Goal: Transaction & Acquisition: Purchase product/service

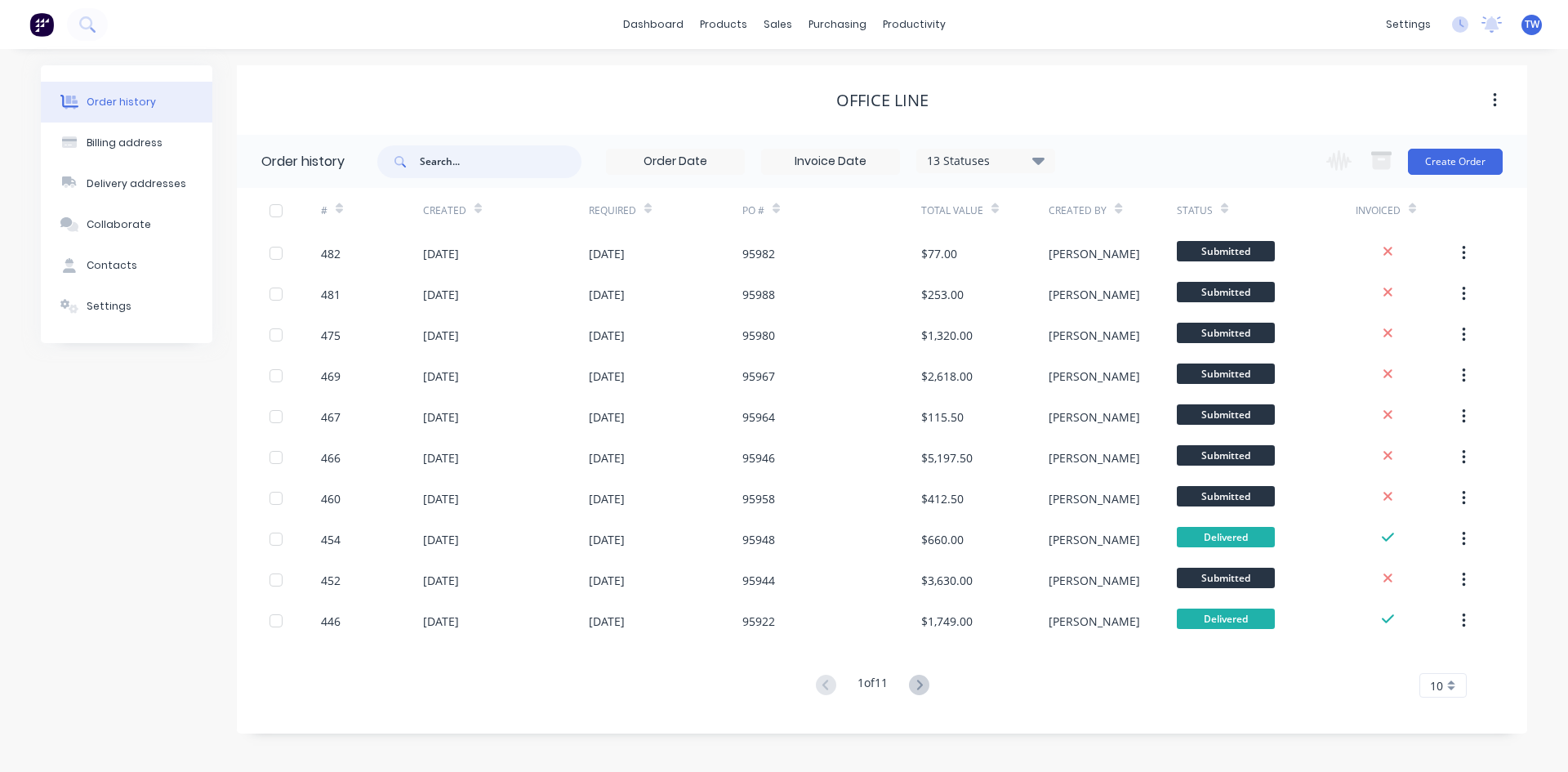
click at [470, 147] on input "text" at bounding box center [500, 162] width 162 height 33
type input "p31"
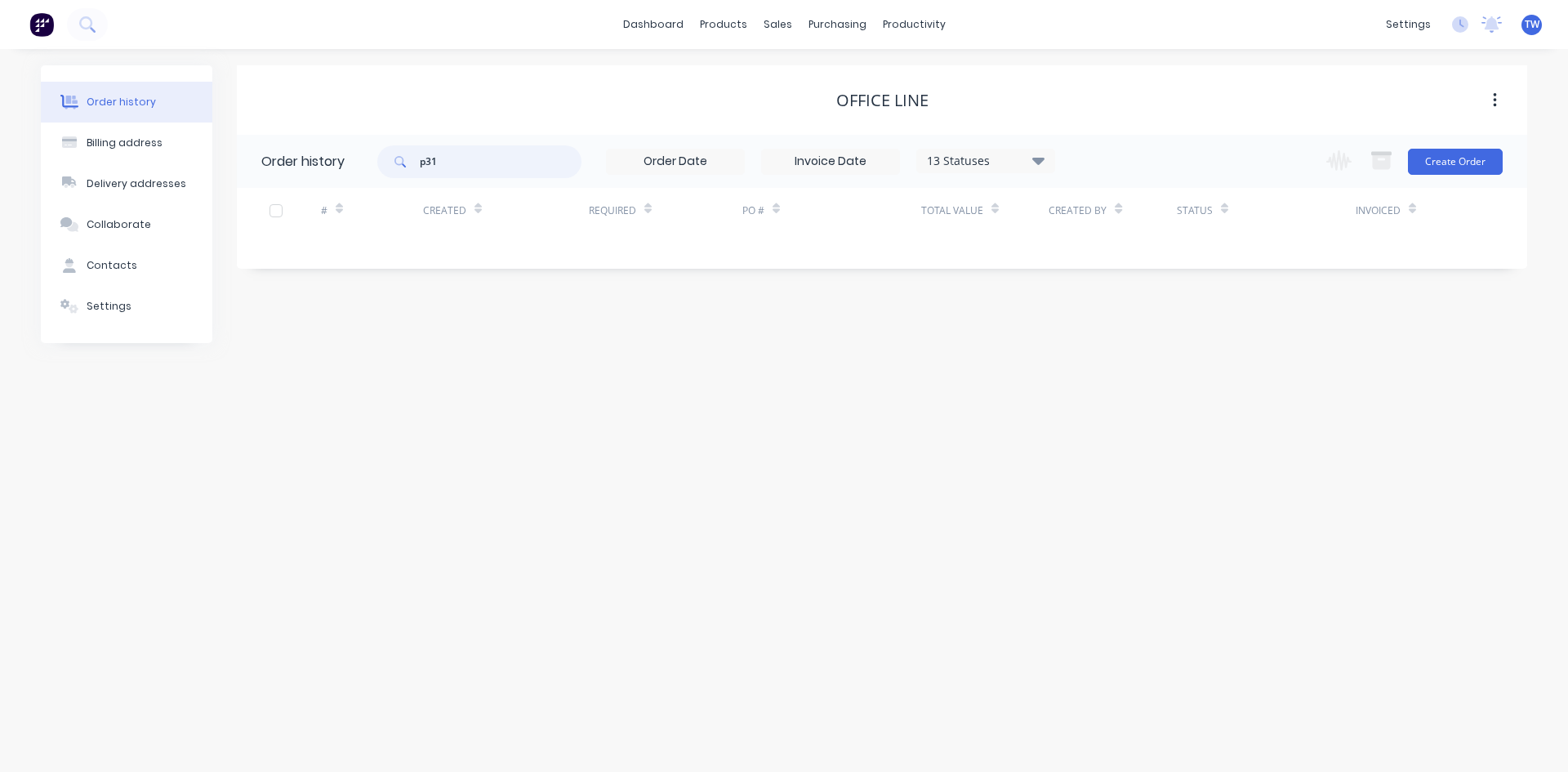
click at [470, 167] on input "p31" at bounding box center [500, 162] width 162 height 33
type input "p3175"
click at [470, 167] on input "p3175" at bounding box center [500, 162] width 162 height 33
type input "p31753"
click at [470, 167] on input "p31753" at bounding box center [500, 162] width 162 height 33
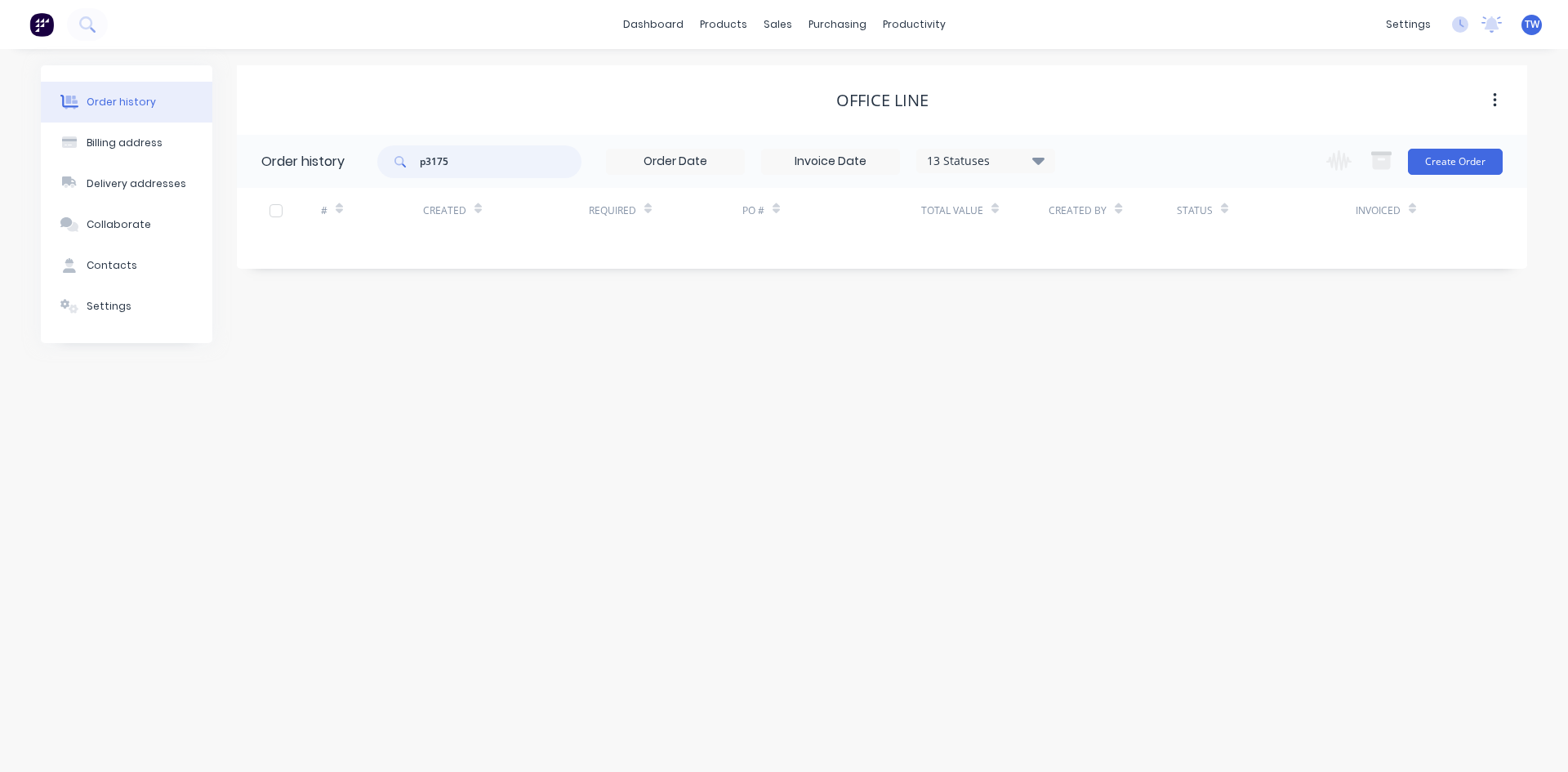
type input "p317"
click at [483, 167] on input "p317" at bounding box center [500, 162] width 162 height 33
type input "p31753"
click at [826, 77] on div "Sales Orders" at bounding box center [837, 77] width 67 height 15
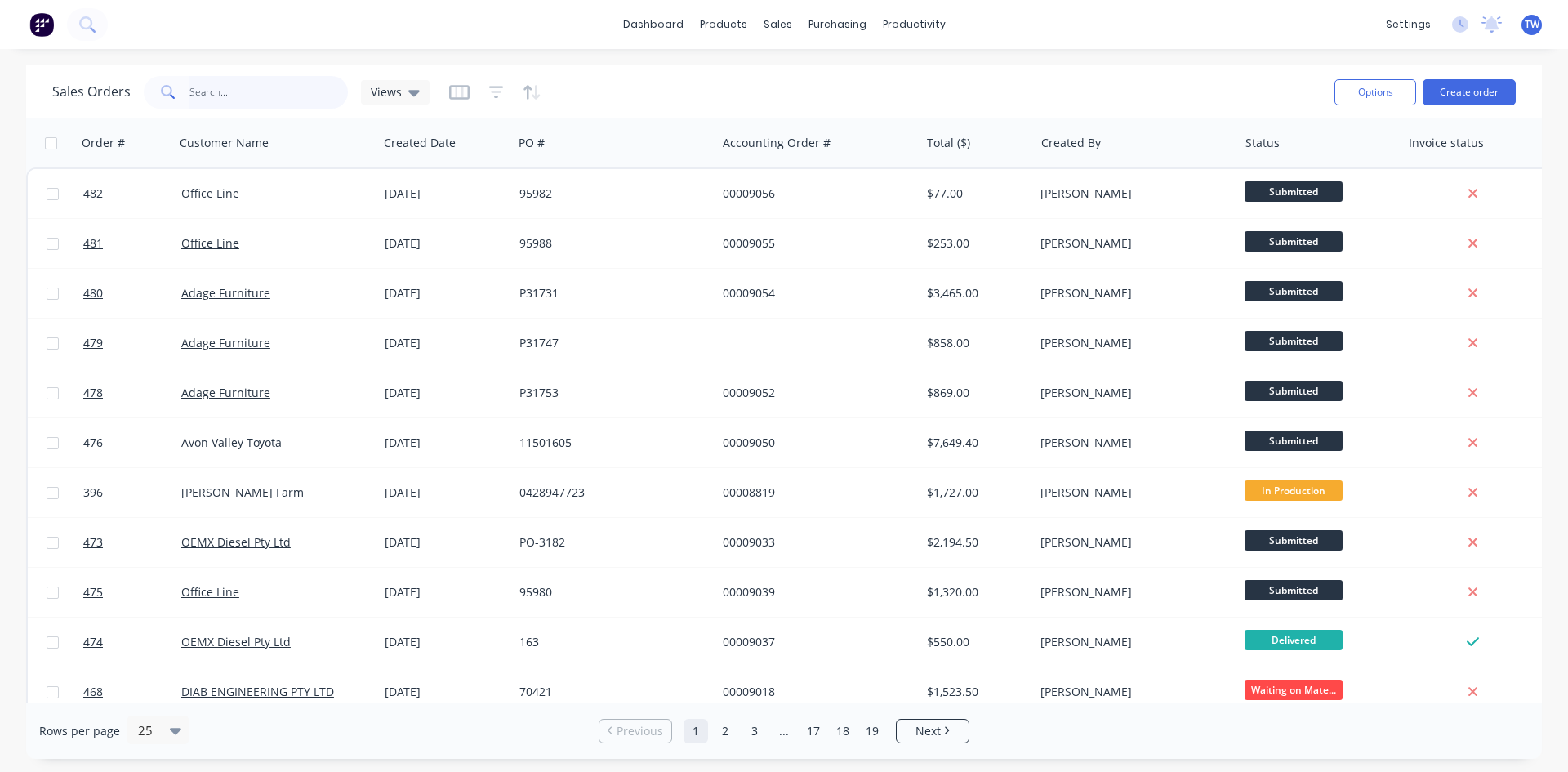
click at [304, 82] on input "text" at bounding box center [269, 92] width 159 height 33
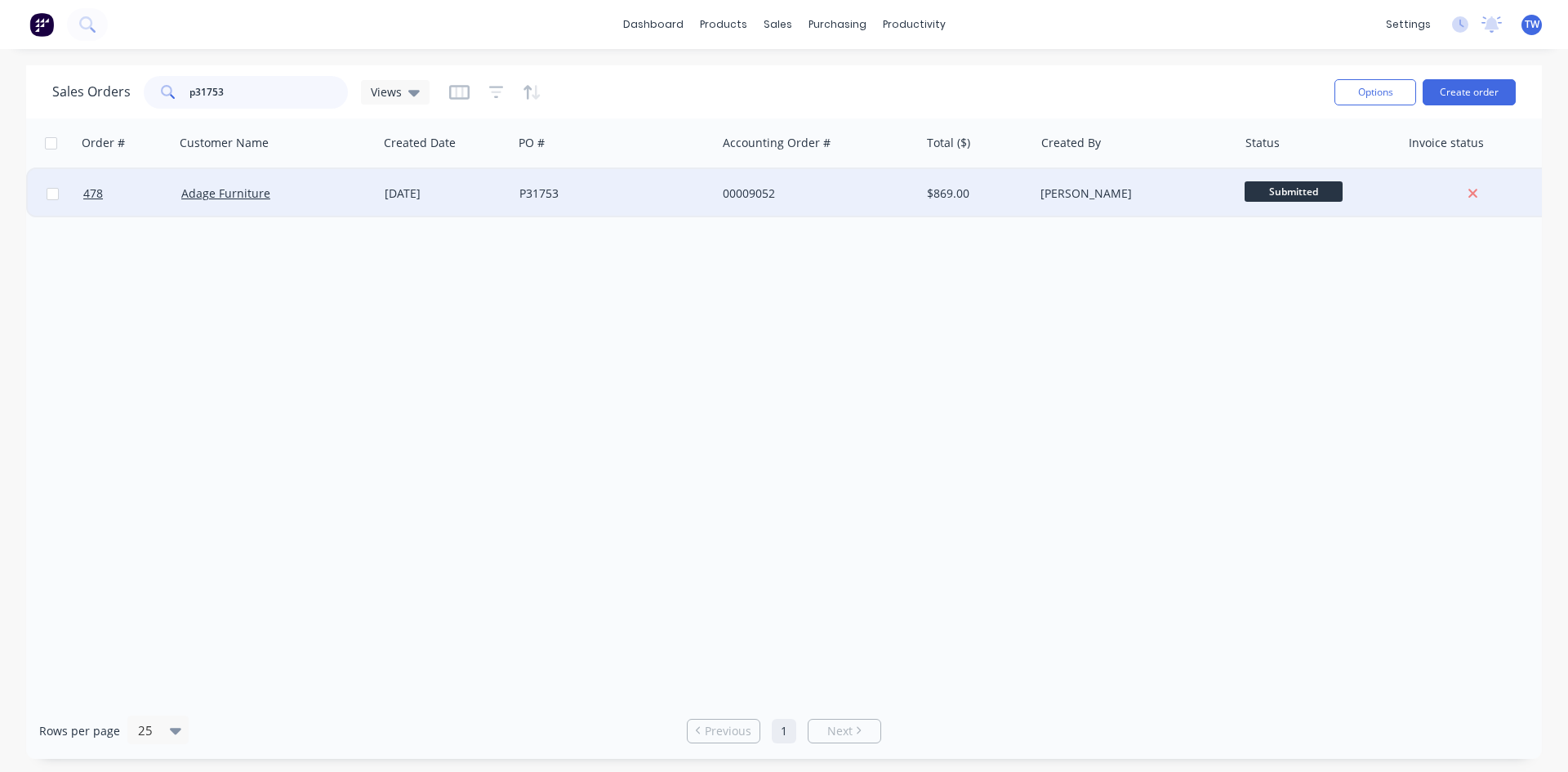
type input "p31753"
click at [1185, 195] on div "[PERSON_NAME]" at bounding box center [1130, 193] width 181 height 16
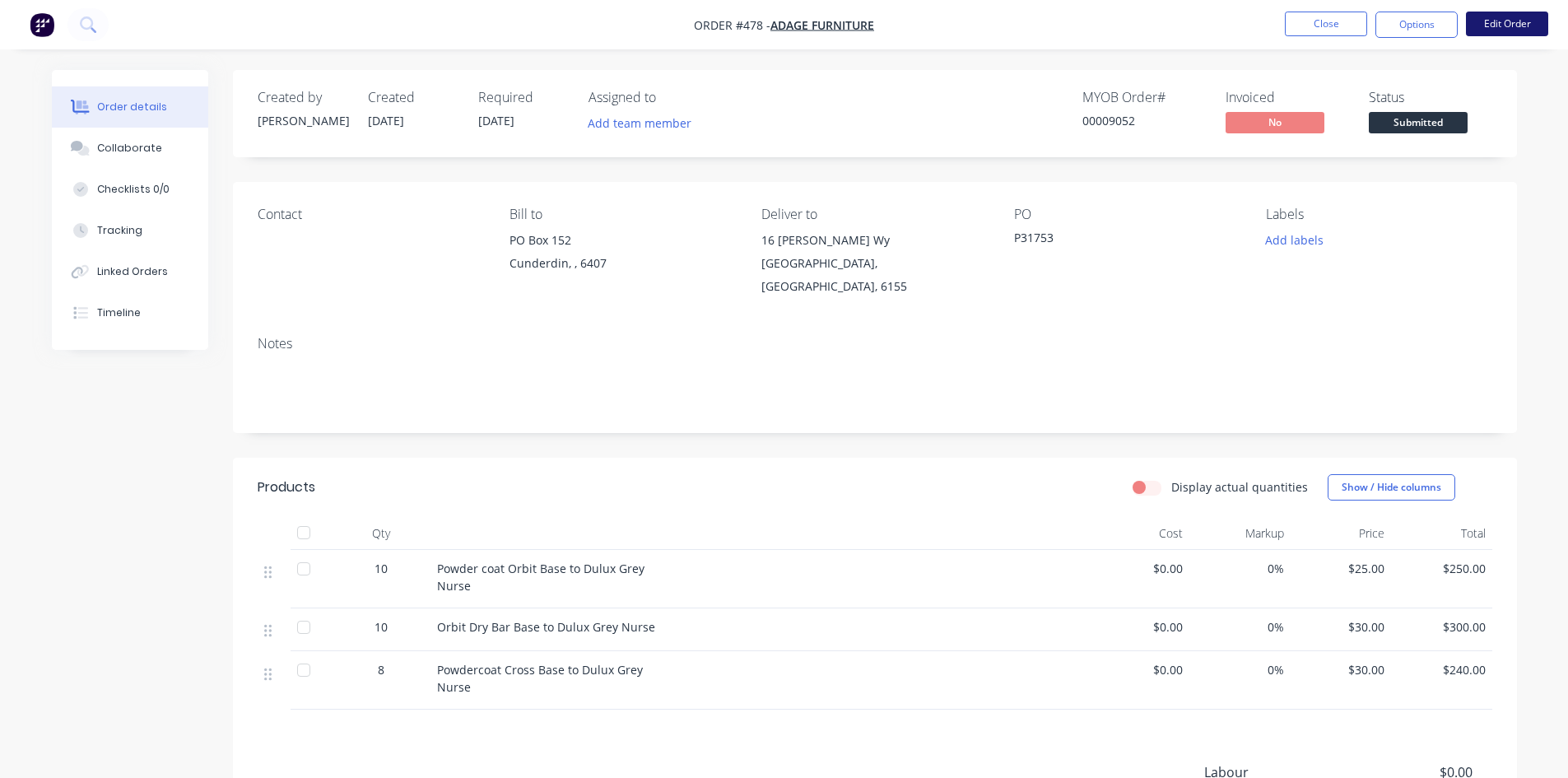
click at [1493, 20] on button "Edit Order" at bounding box center [1506, 23] width 82 height 24
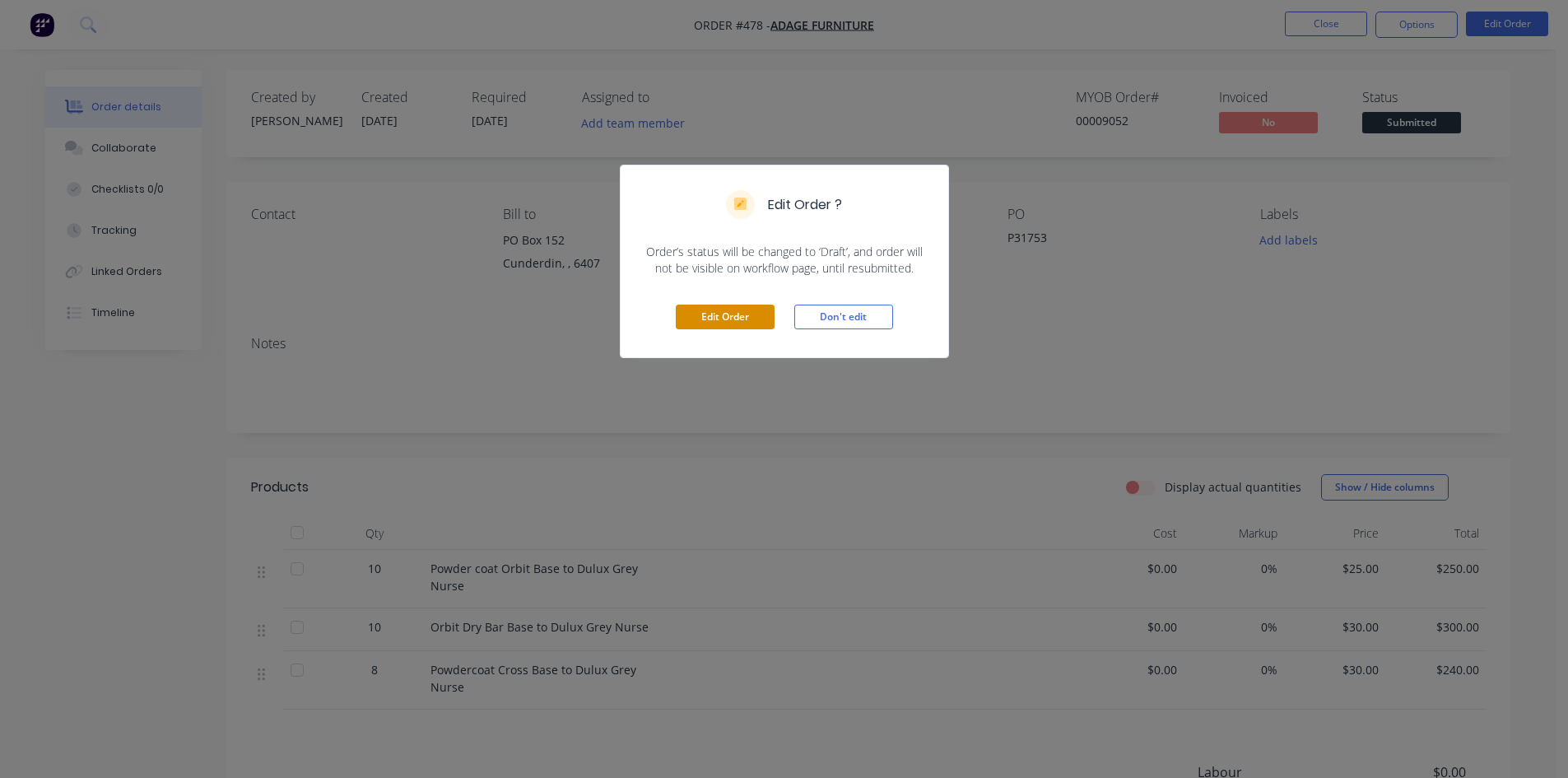
click at [702, 318] on button "Edit Order" at bounding box center [724, 316] width 99 height 24
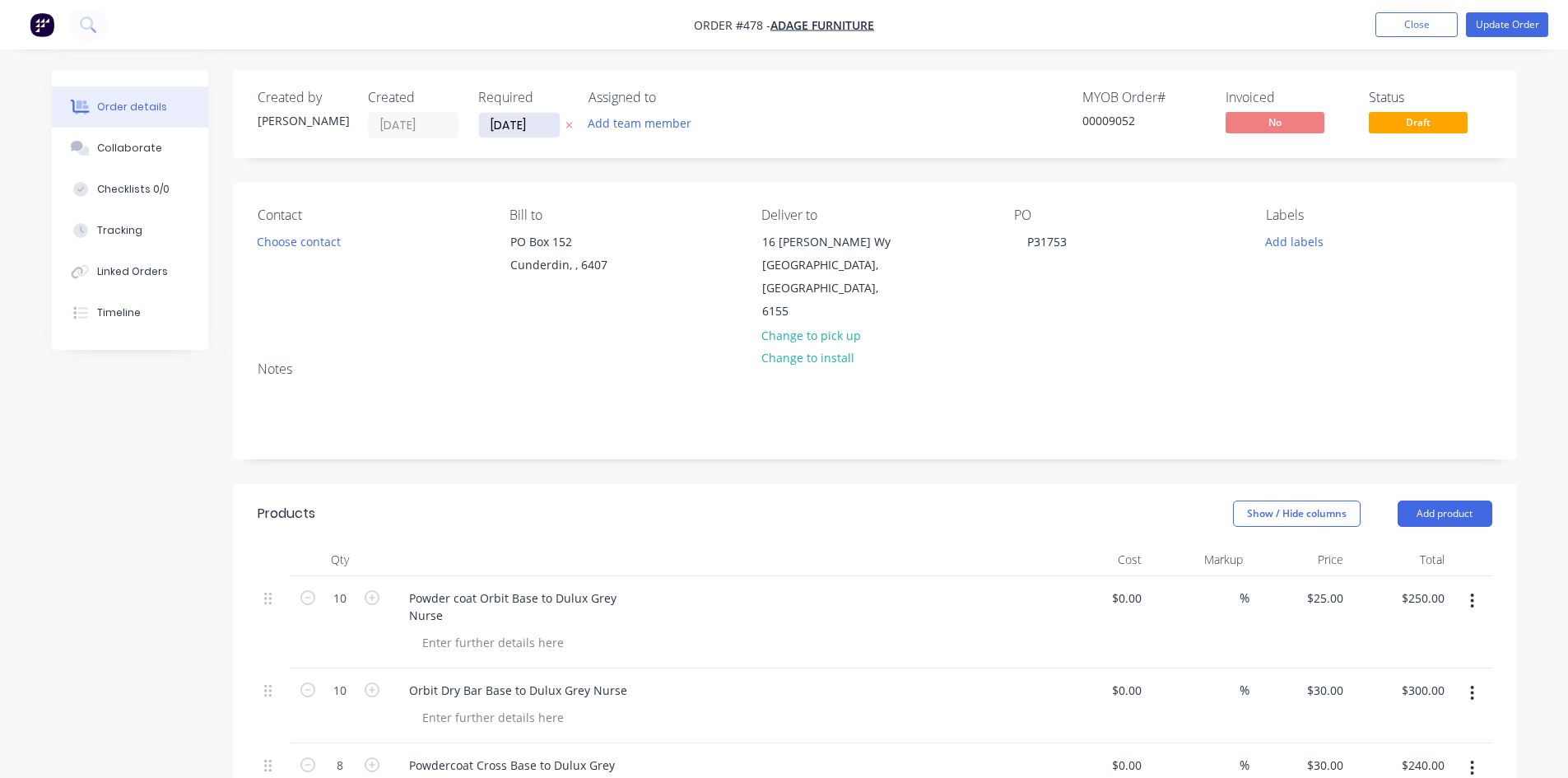
click at [514, 124] on input "[DATE]" at bounding box center [519, 124] width 81 height 24
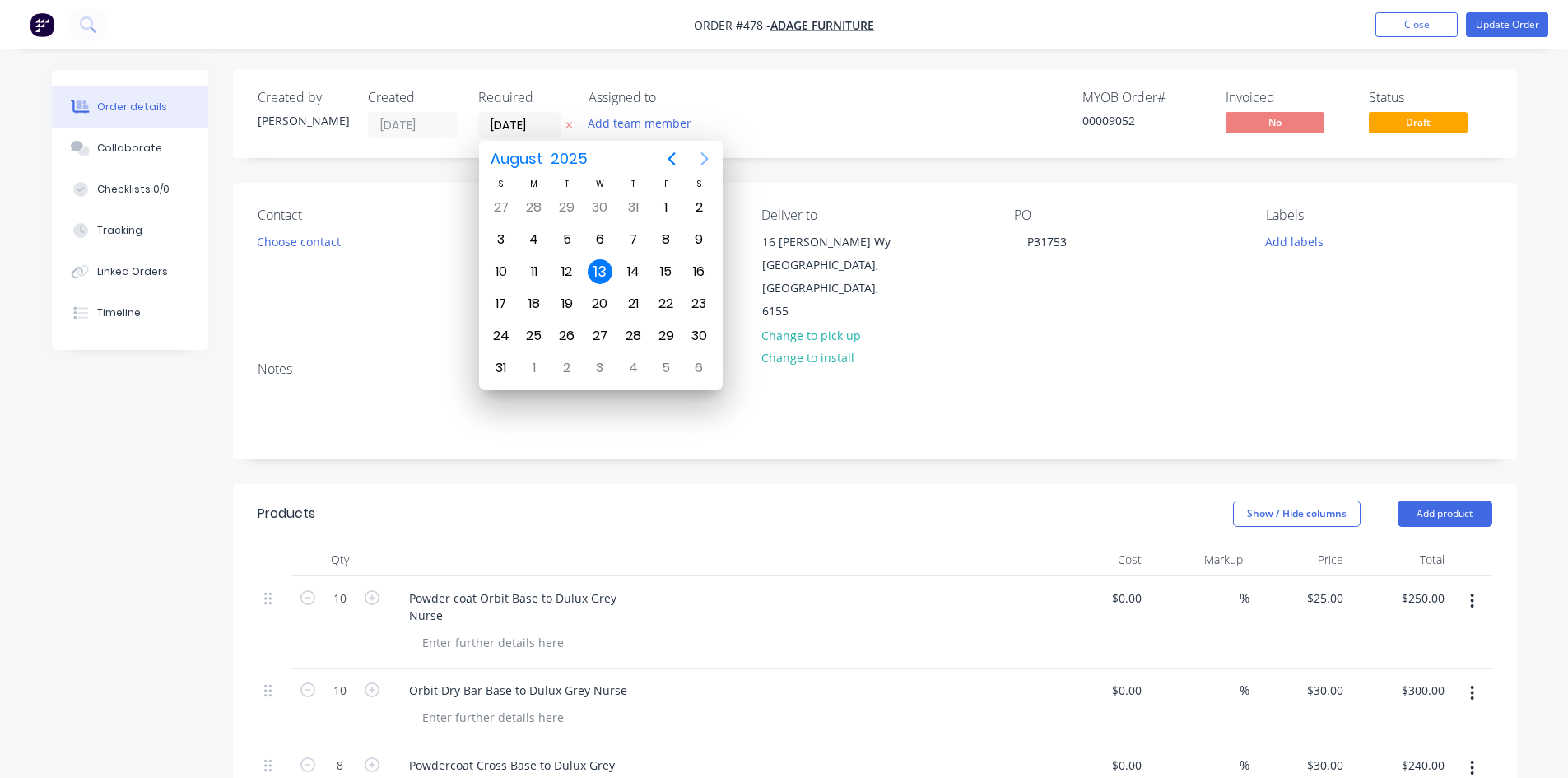
click at [697, 154] on icon "Next page" at bounding box center [705, 159] width 20 height 20
click at [537, 300] on div "17" at bounding box center [533, 303] width 24 height 24
type input "[DATE]"
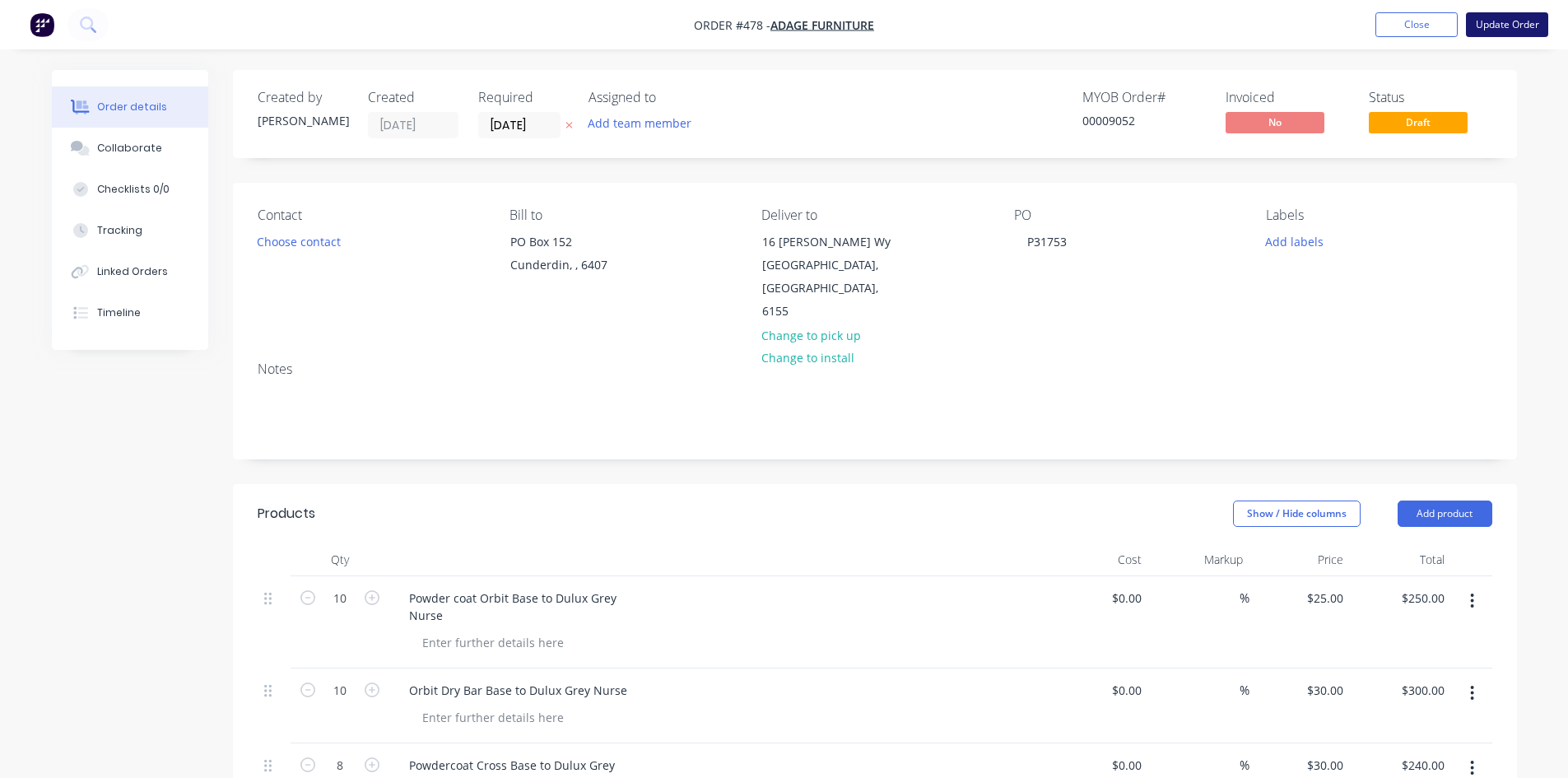
click at [1508, 25] on button "Update Order" at bounding box center [1506, 24] width 82 height 24
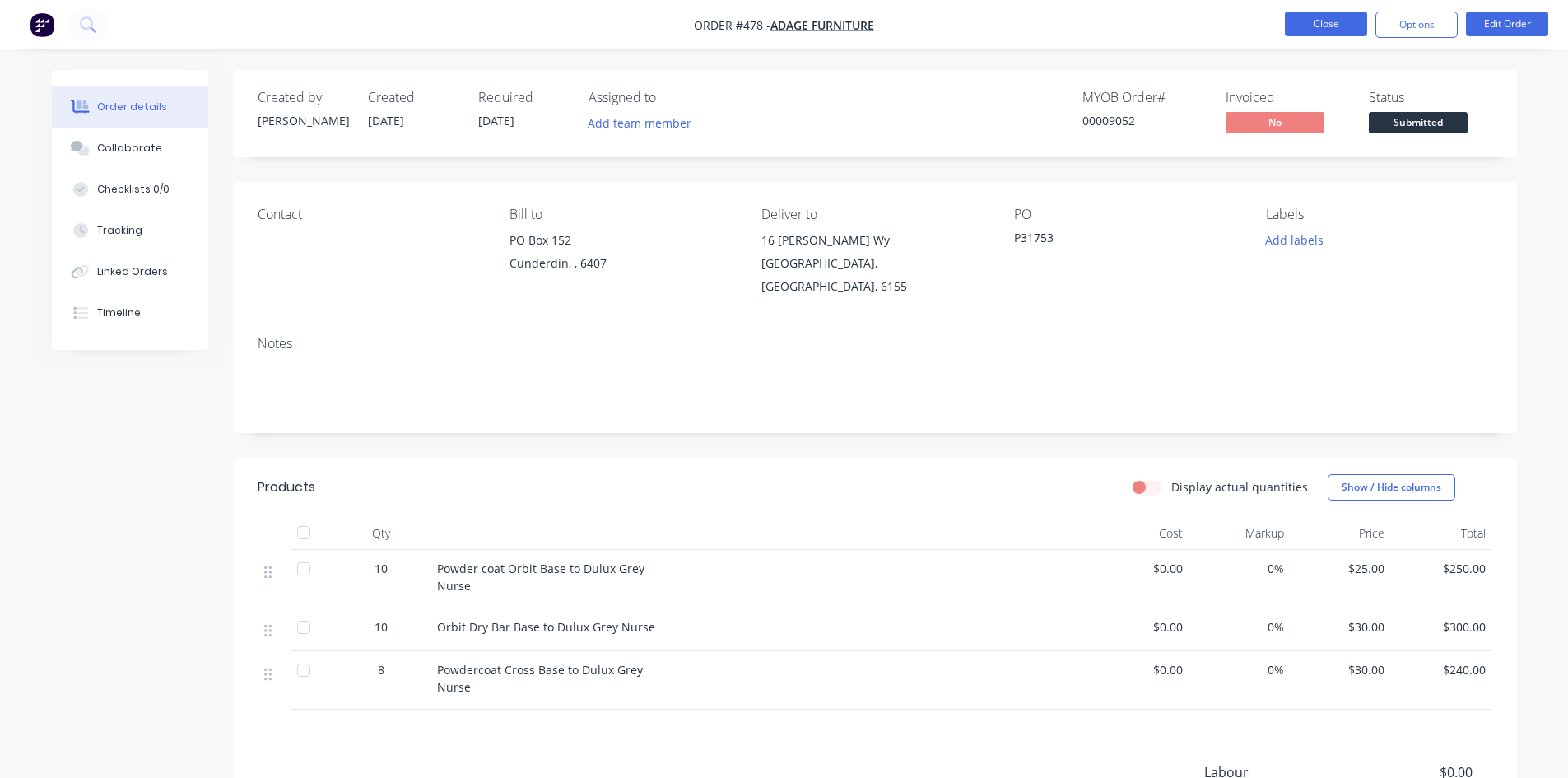
click at [1315, 20] on button "Close" at bounding box center [1326, 23] width 82 height 24
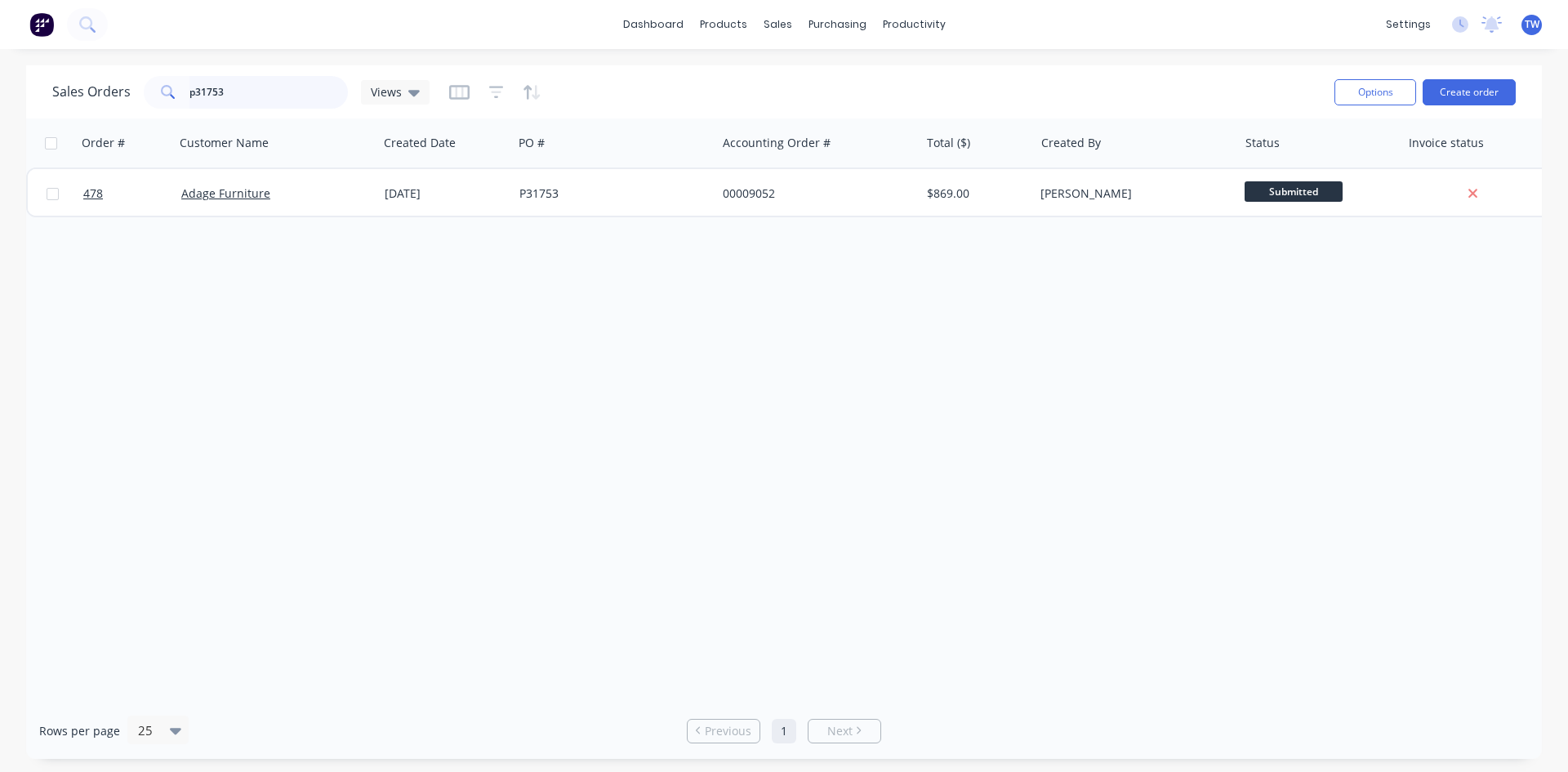
click at [243, 98] on input "p31753" at bounding box center [269, 92] width 159 height 33
type input "p"
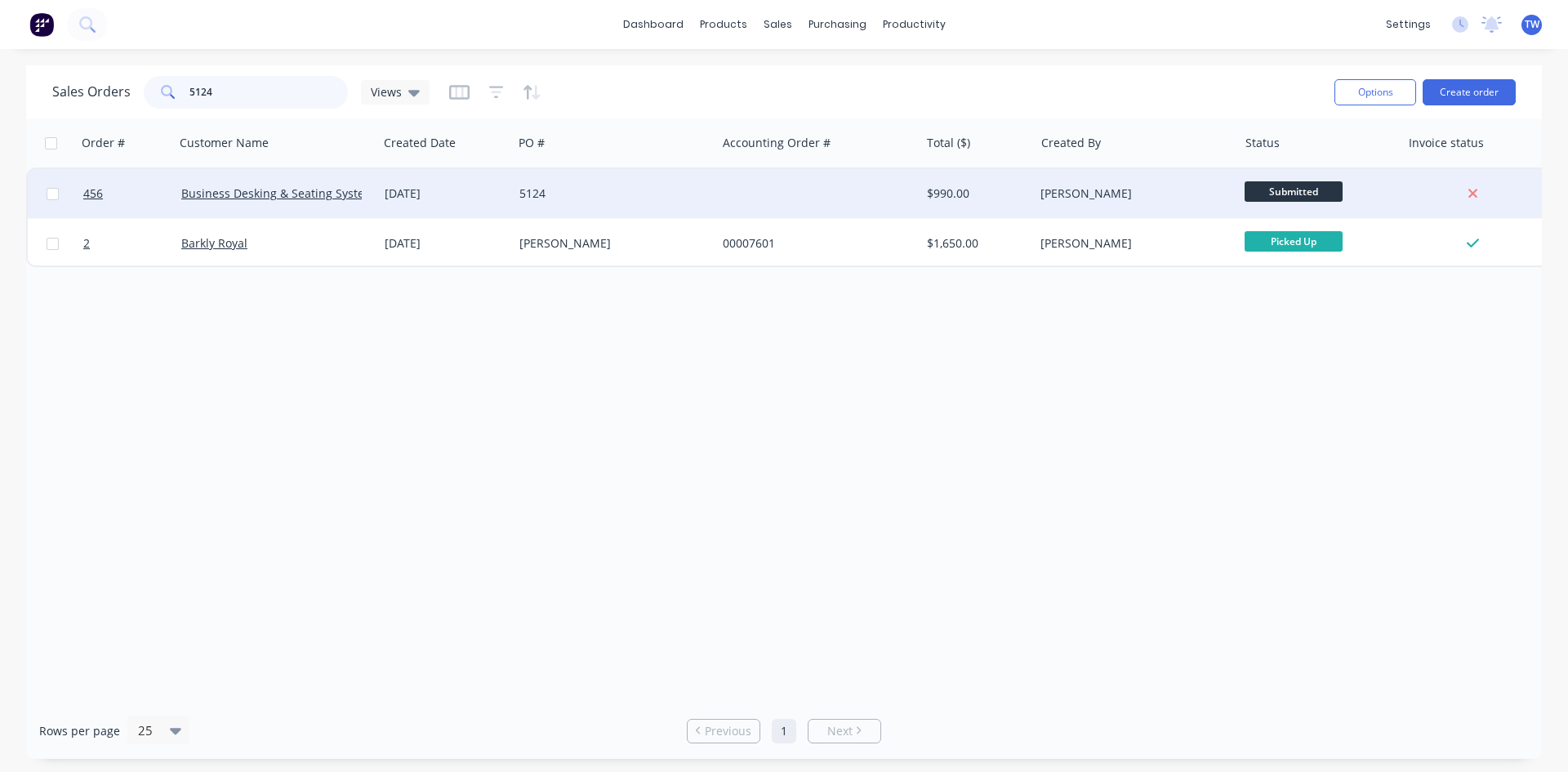
type input "5124"
click at [956, 183] on div "$990.00" at bounding box center [977, 194] width 114 height 49
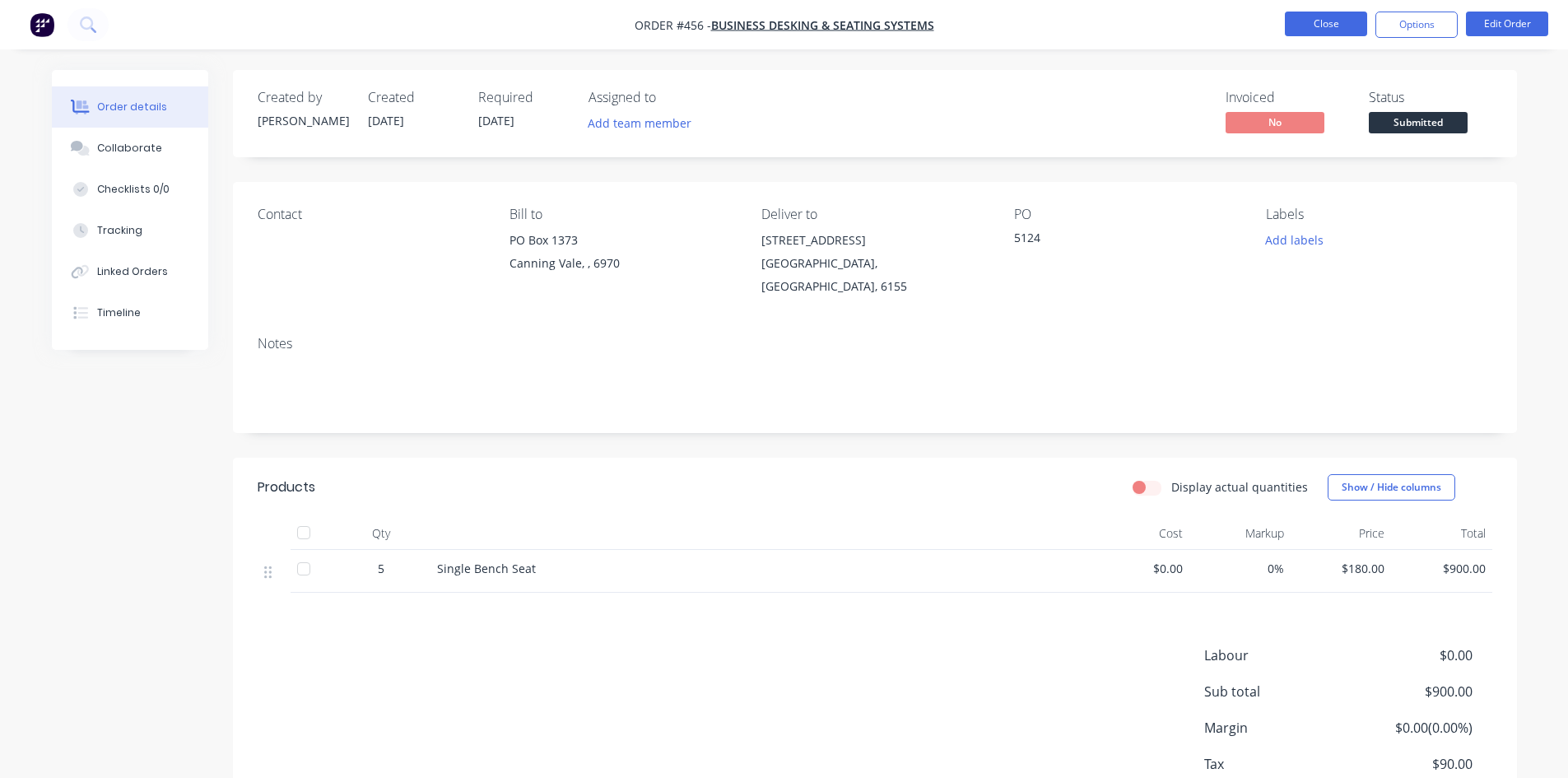
click at [1297, 31] on button "Close" at bounding box center [1326, 23] width 82 height 24
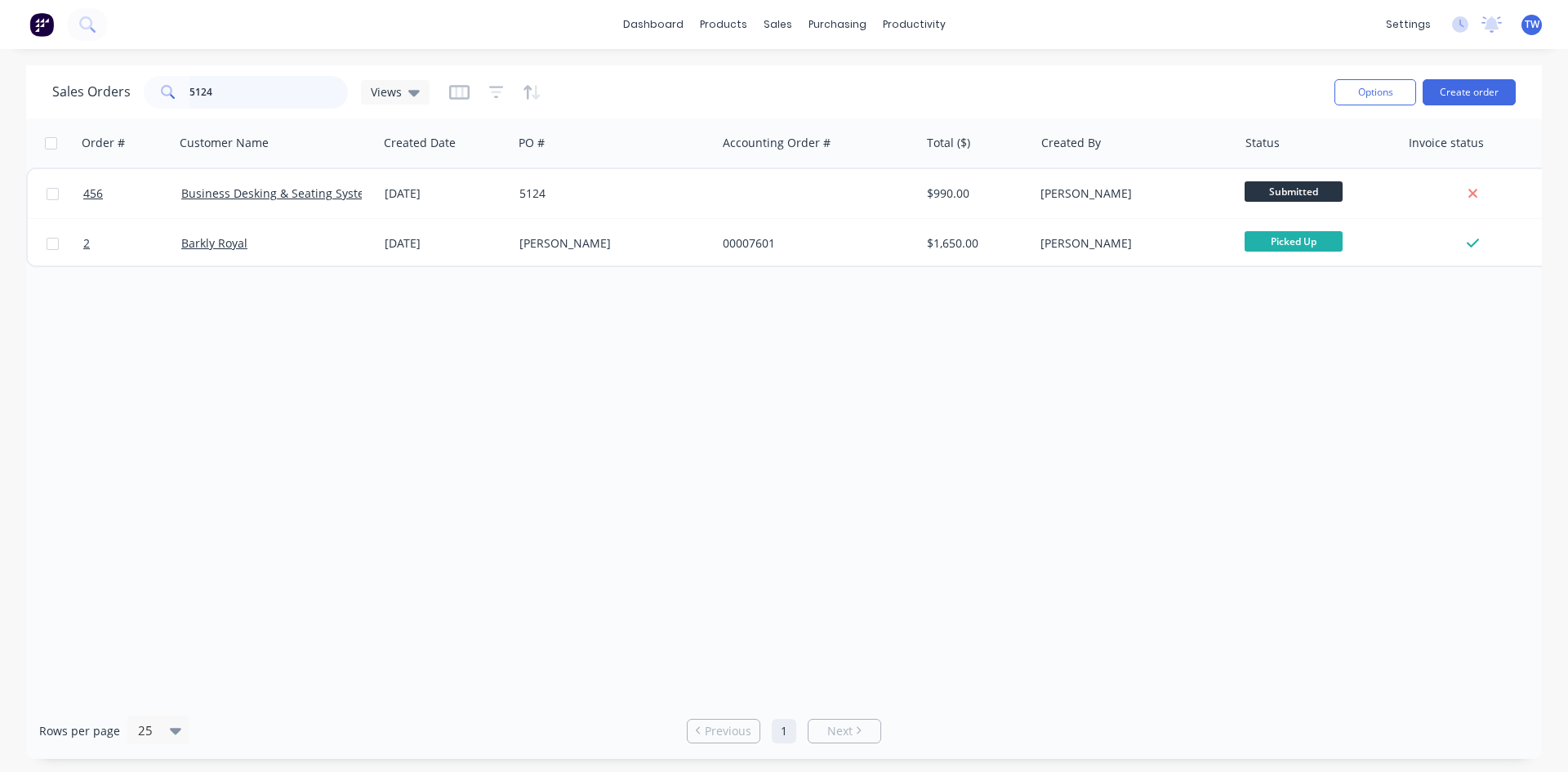
click at [243, 92] on input "5124" at bounding box center [269, 92] width 159 height 33
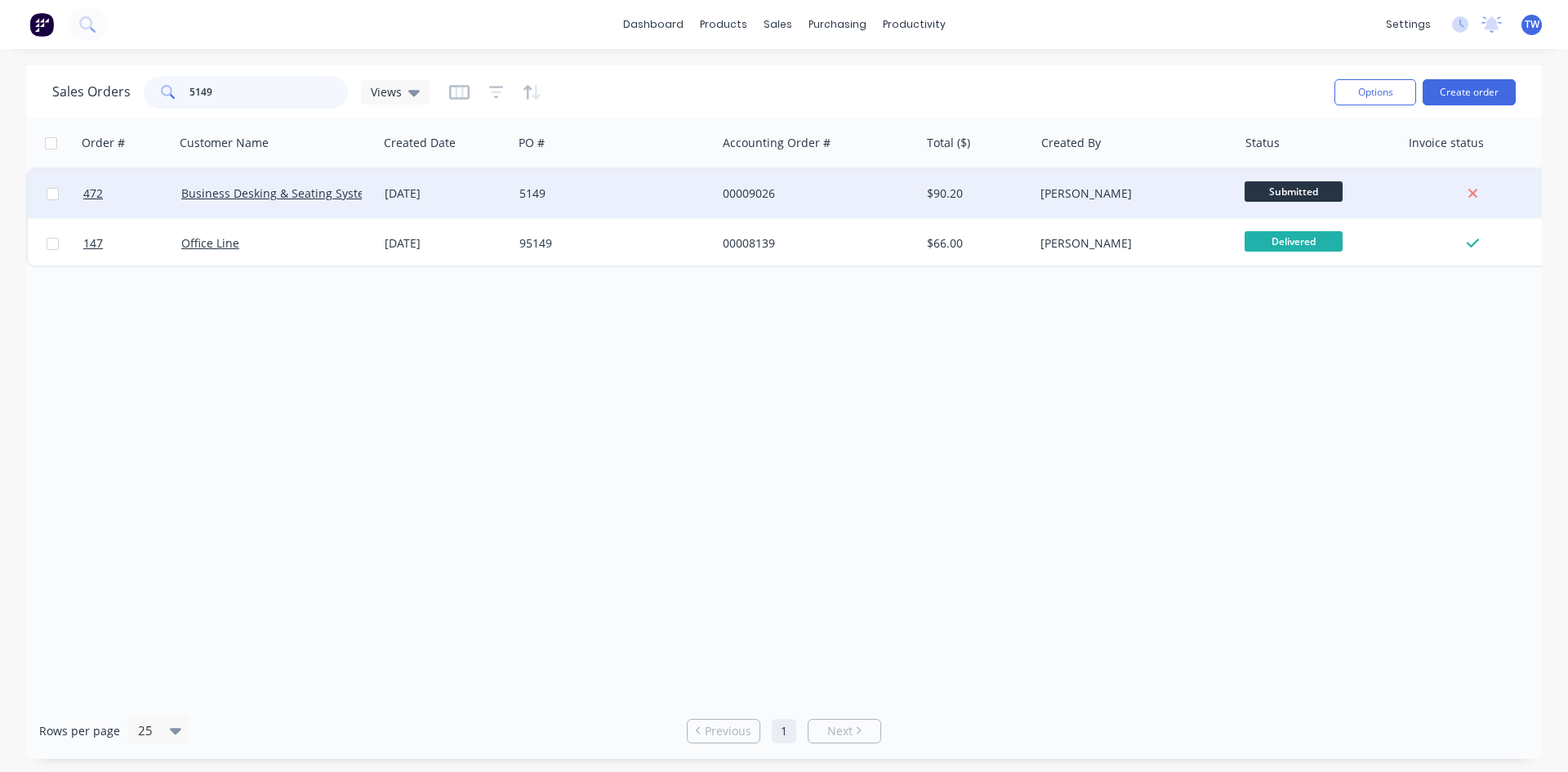
type input "5149"
click at [749, 178] on div "00009026" at bounding box center [817, 194] width 203 height 49
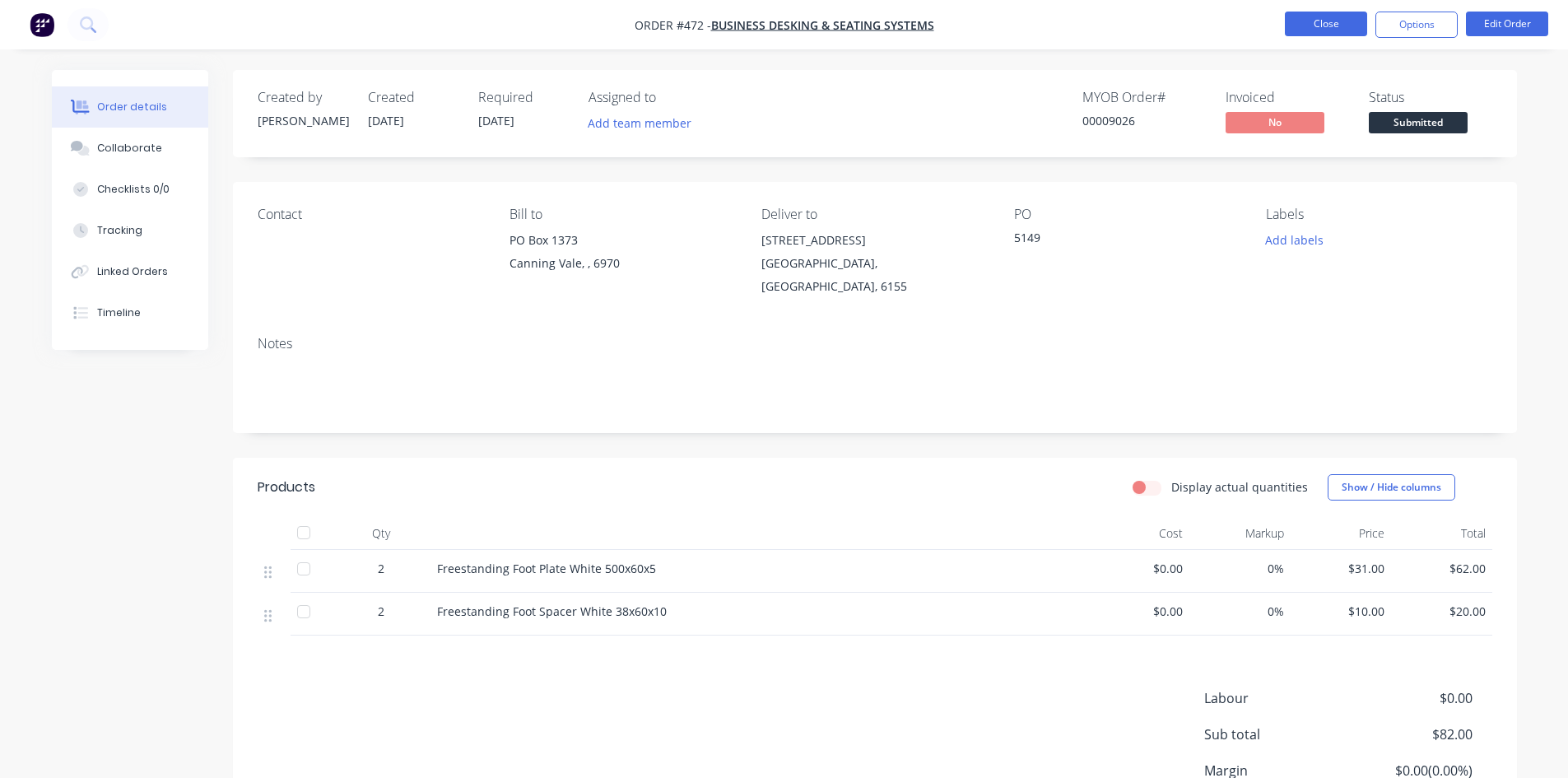
click at [1337, 20] on button "Close" at bounding box center [1326, 23] width 82 height 24
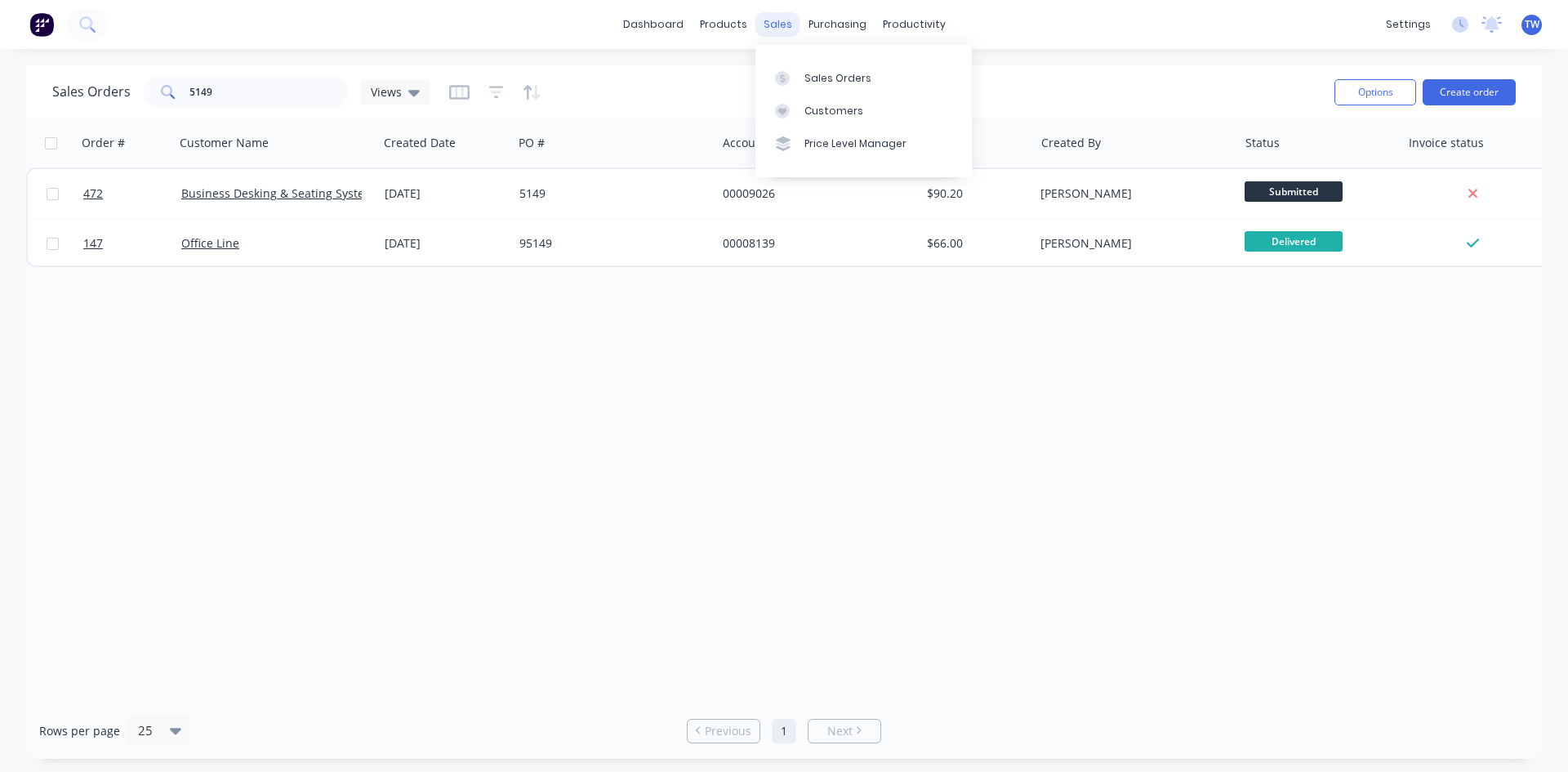
click at [772, 15] on div "sales" at bounding box center [778, 24] width 45 height 24
click at [838, 86] on link "Sales Orders" at bounding box center [863, 77] width 216 height 33
click at [307, 86] on input "5149" at bounding box center [269, 92] width 159 height 33
type input "5"
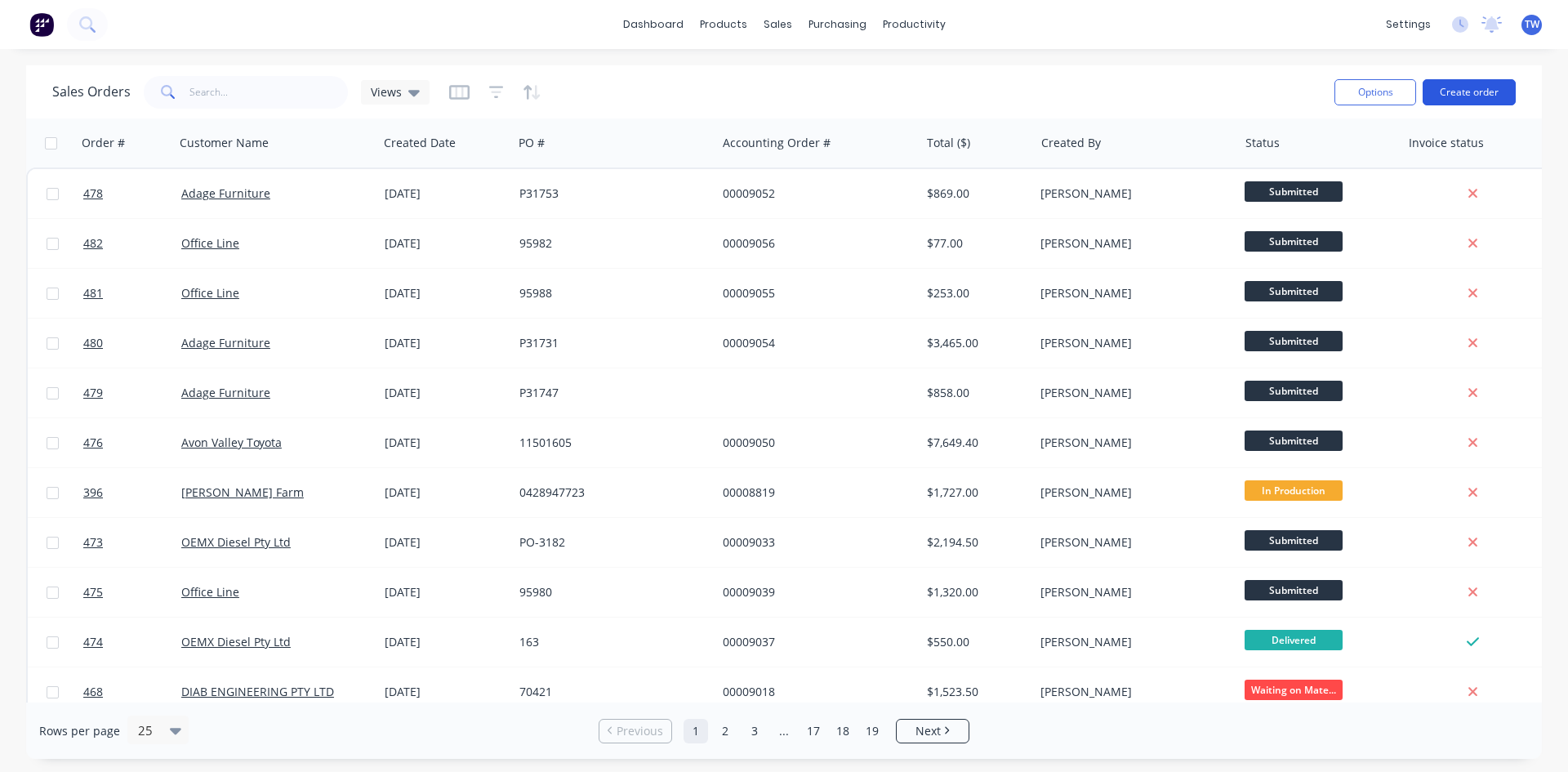
click at [1453, 92] on button "Create order" at bounding box center [1469, 92] width 93 height 26
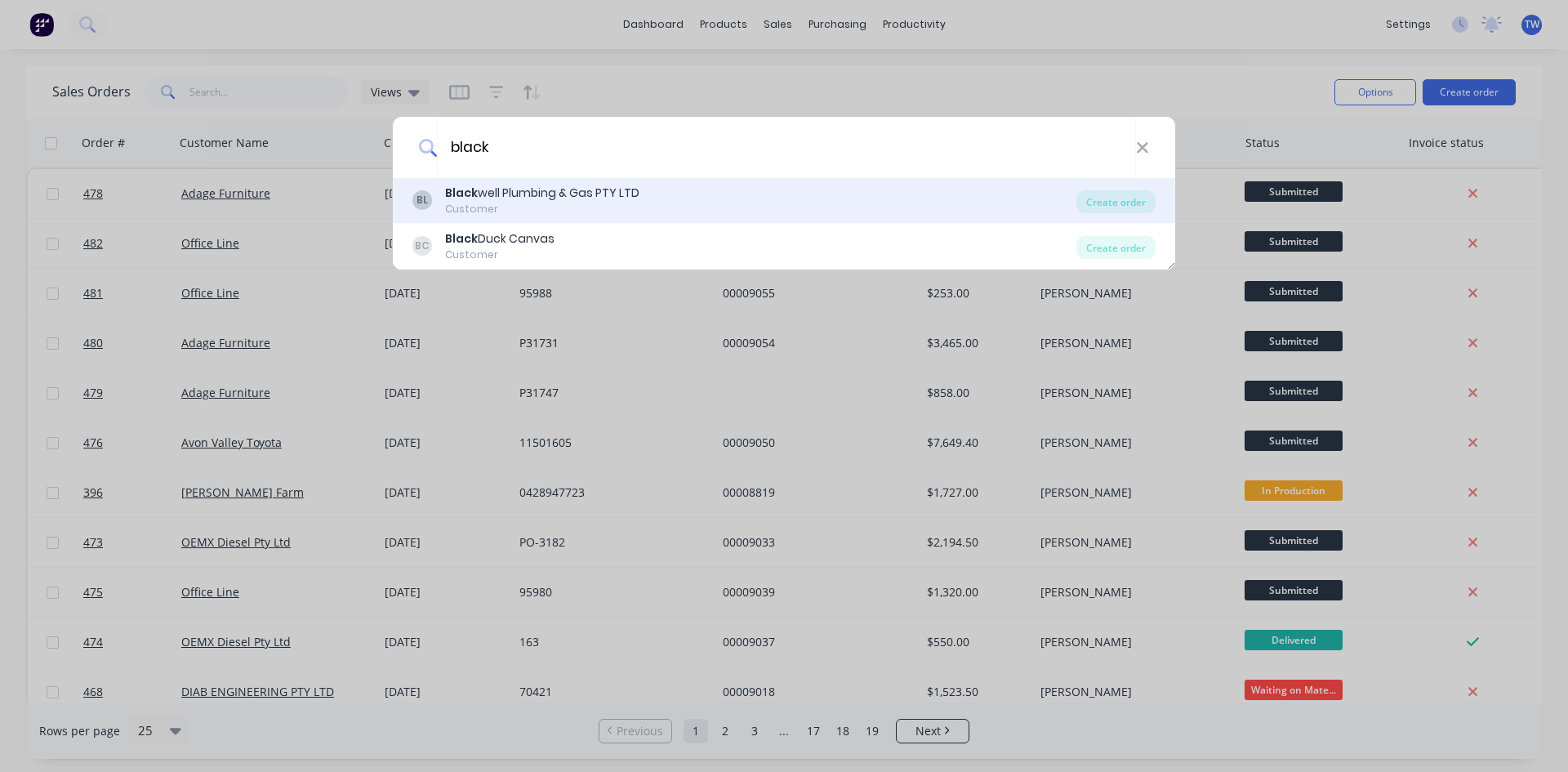
type input "black"
click at [861, 201] on div "[PERSON_NAME] well Plumbing & Gas PTY LTD Customer" at bounding box center [744, 201] width 663 height 32
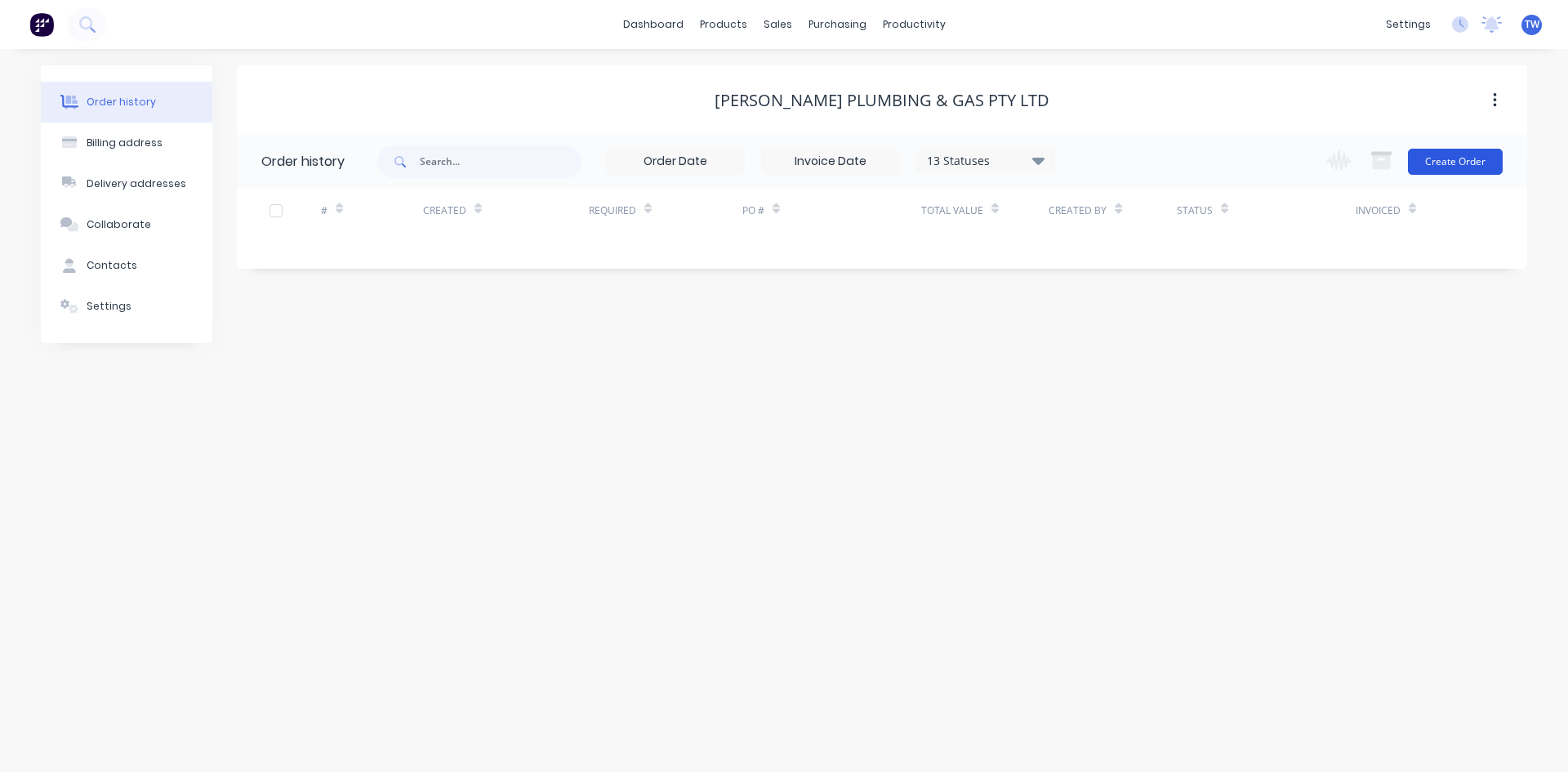
click at [1450, 159] on button "Create Order" at bounding box center [1455, 161] width 95 height 26
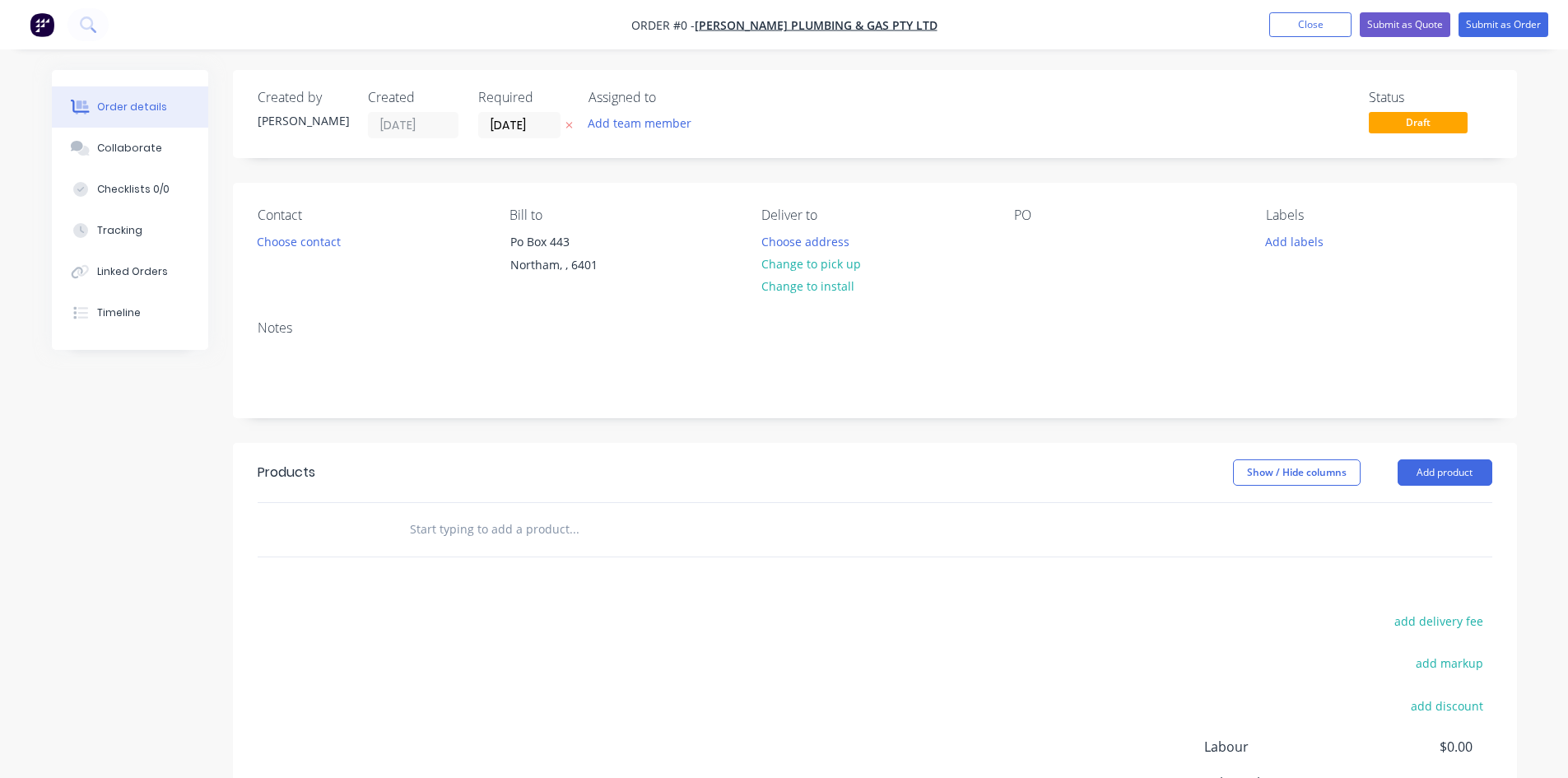
click at [566, 125] on icon at bounding box center [569, 125] width 8 height 10
click at [834, 267] on button "Change to pick up" at bounding box center [811, 264] width 117 height 22
click at [1039, 235] on div at bounding box center [1027, 241] width 26 height 23
click at [1409, 468] on button "Add product" at bounding box center [1444, 471] width 95 height 26
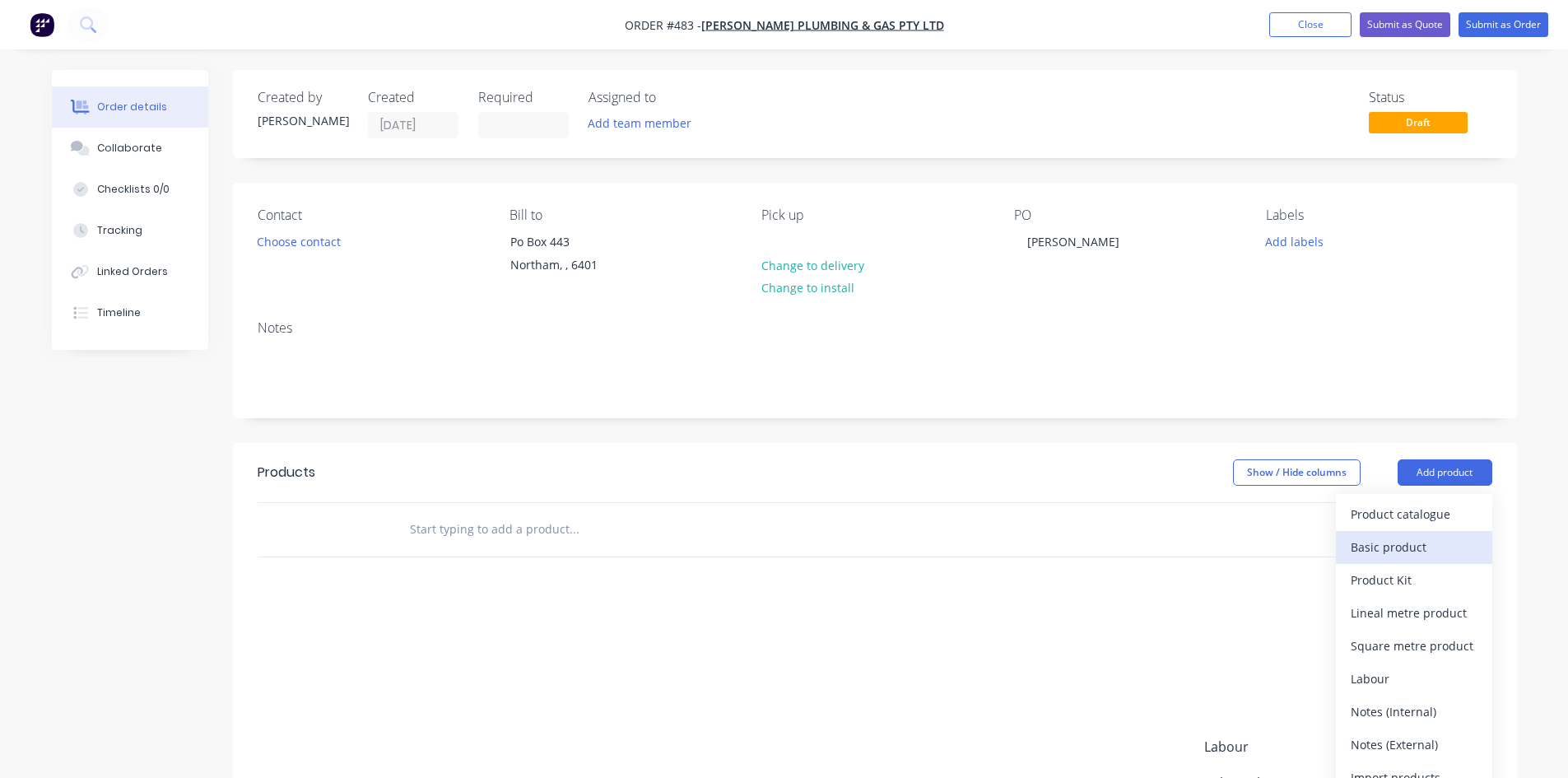
click at [1419, 551] on div "Basic product" at bounding box center [1414, 547] width 127 height 23
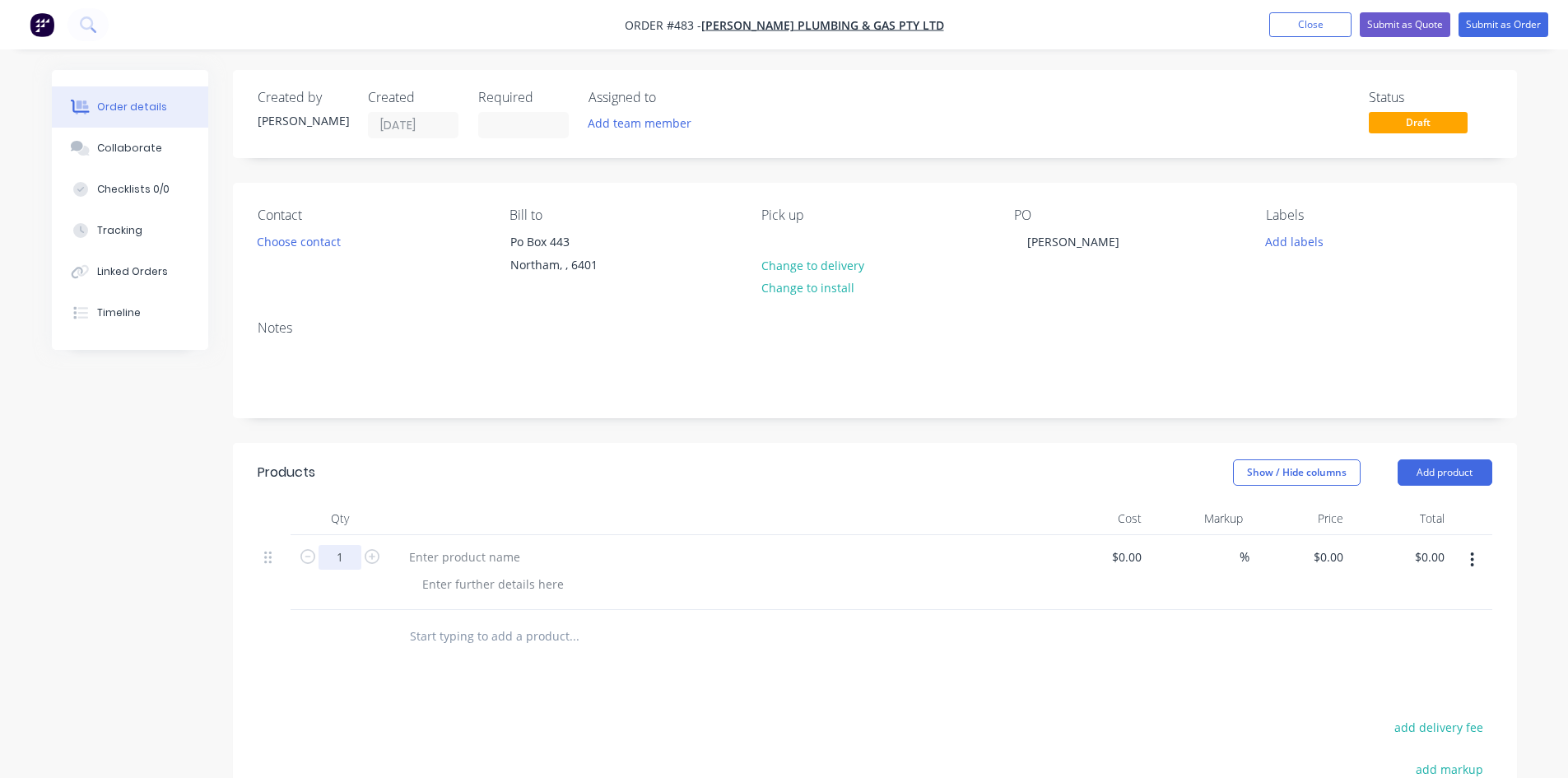
click at [332, 553] on input "1" at bounding box center [340, 556] width 43 height 24
type input "2"
click at [1329, 555] on div "0 $0.00" at bounding box center [1328, 556] width 45 height 23
type input "$0.00"
click at [481, 561] on div at bounding box center [464, 556] width 138 height 23
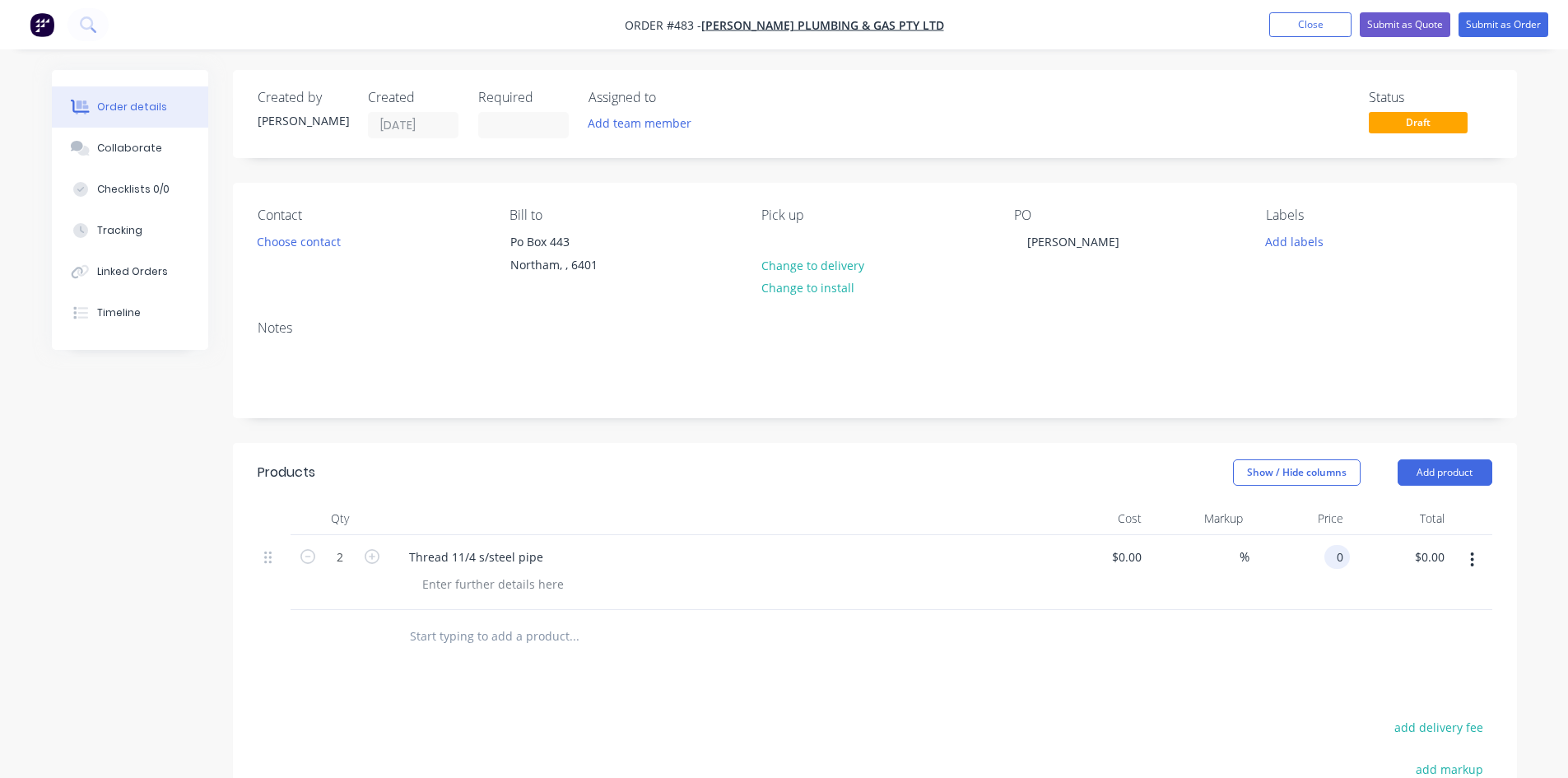
click at [1323, 559] on div "0 0" at bounding box center [1300, 572] width 102 height 75
click at [485, 554] on div "Thread 11/4 s/steel pipe" at bounding box center [475, 556] width 160 height 23
click at [477, 557] on div "Thread 11/4 tainlesssteel pipe" at bounding box center [492, 556] width 193 height 23
click at [522, 558] on div "Thread 11/4 stainlesssteel pipe" at bounding box center [495, 556] width 199 height 23
click at [724, 566] on div "Thread 11/4 stainless steel pipe" at bounding box center [718, 556] width 645 height 23
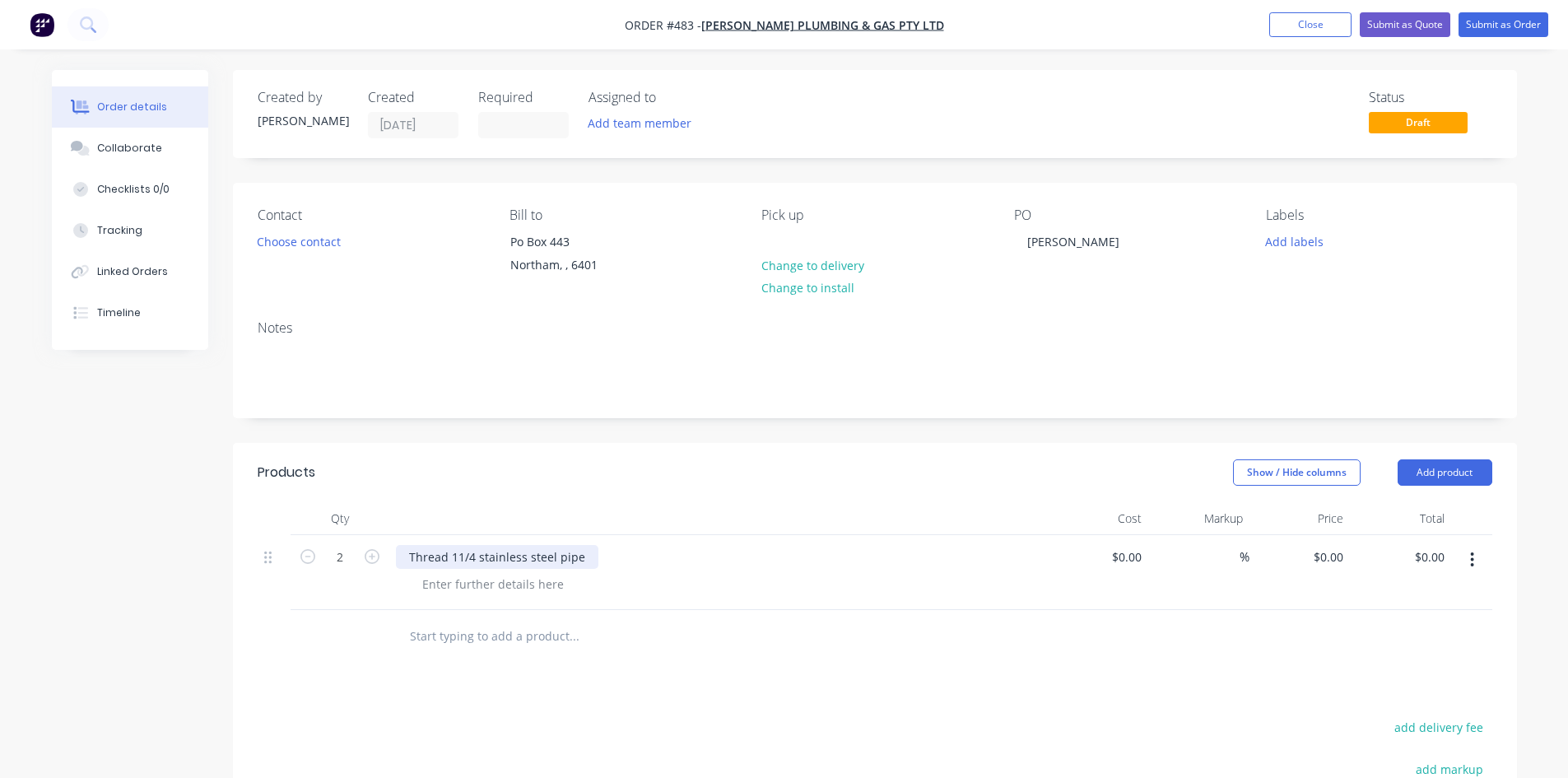
click at [479, 553] on div "Thread 11/4 stainless steel pipe" at bounding box center [496, 556] width 202 height 23
click at [662, 551] on div "Thread 11/4 '' stainless steel pipe" at bounding box center [718, 556] width 645 height 23
click at [479, 554] on div "Thread 11/4 '' stainless steel pipe" at bounding box center [501, 556] width 211 height 23
click at [477, 553] on div "Thread 11/4 '' stainless steel pipe" at bounding box center [501, 556] width 211 height 23
click at [852, 532] on div at bounding box center [719, 518] width 658 height 33
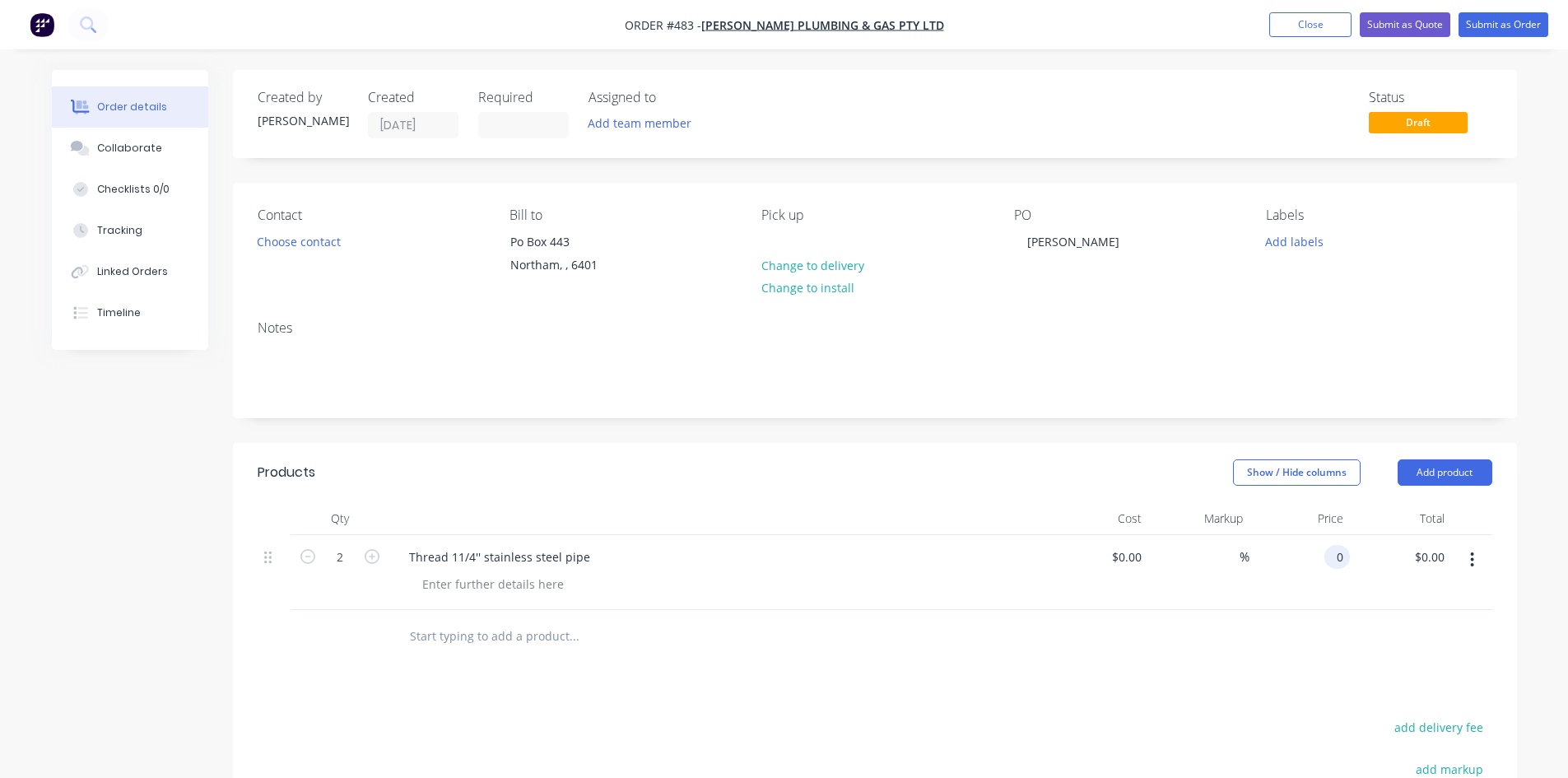
click at [1346, 558] on input "0" at bounding box center [1340, 556] width 19 height 23
type input "$65.00"
type input "$130.00"
click at [1487, 29] on button "Submit as Order" at bounding box center [1504, 24] width 90 height 24
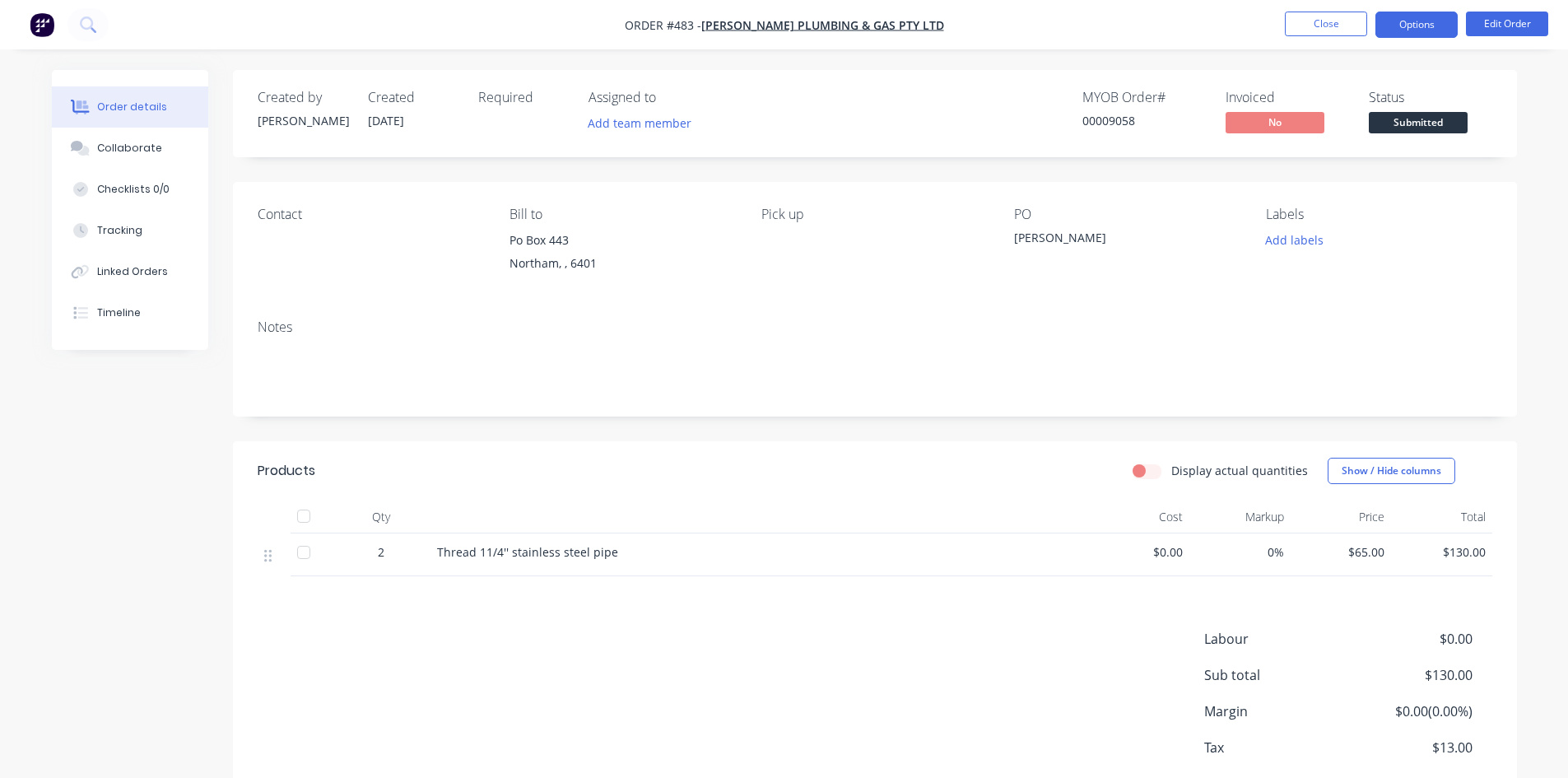
click at [1446, 32] on button "Options" at bounding box center [1417, 24] width 82 height 26
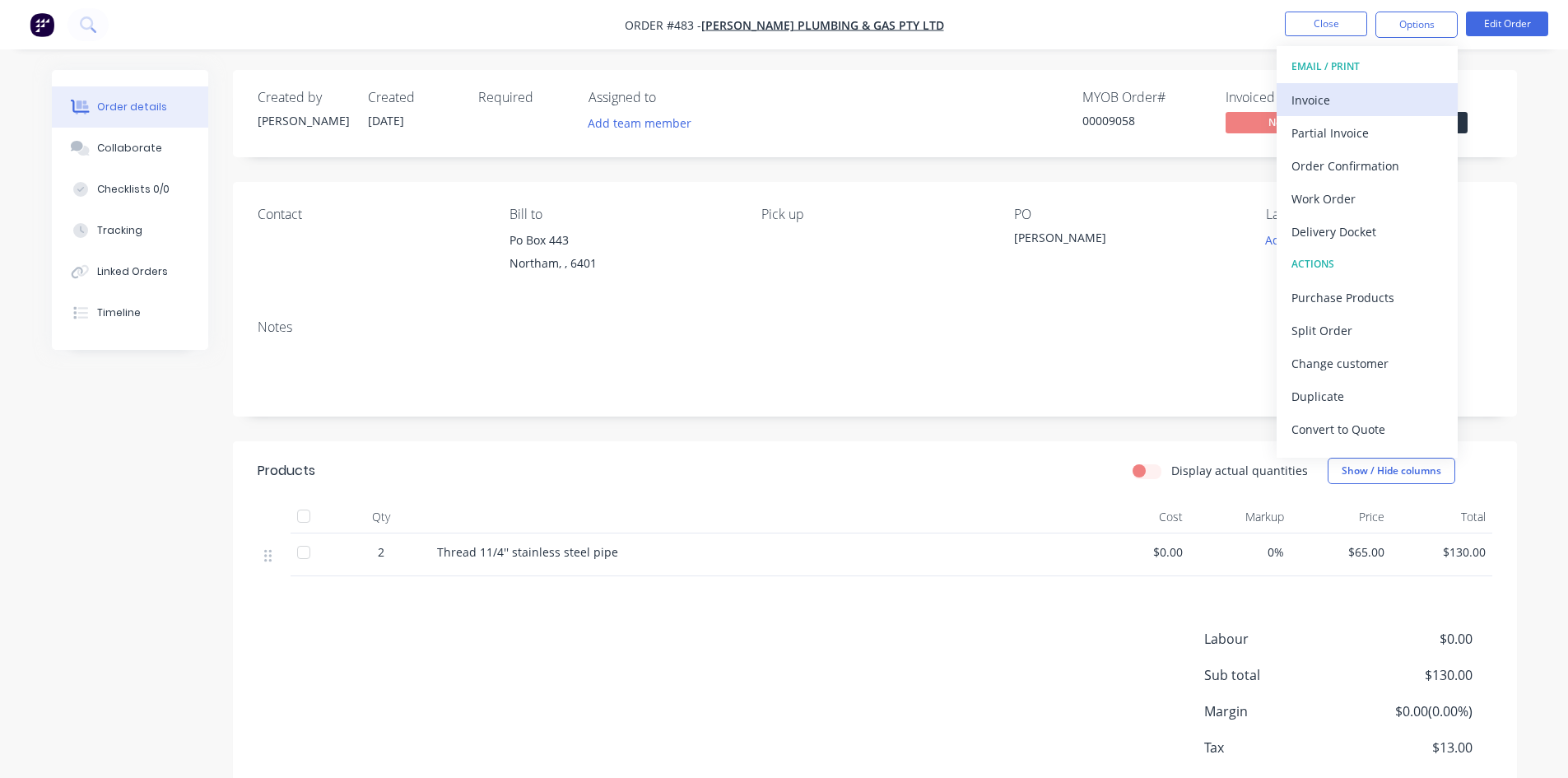
click at [1332, 104] on div "Invoice" at bounding box center [1367, 100] width 151 height 23
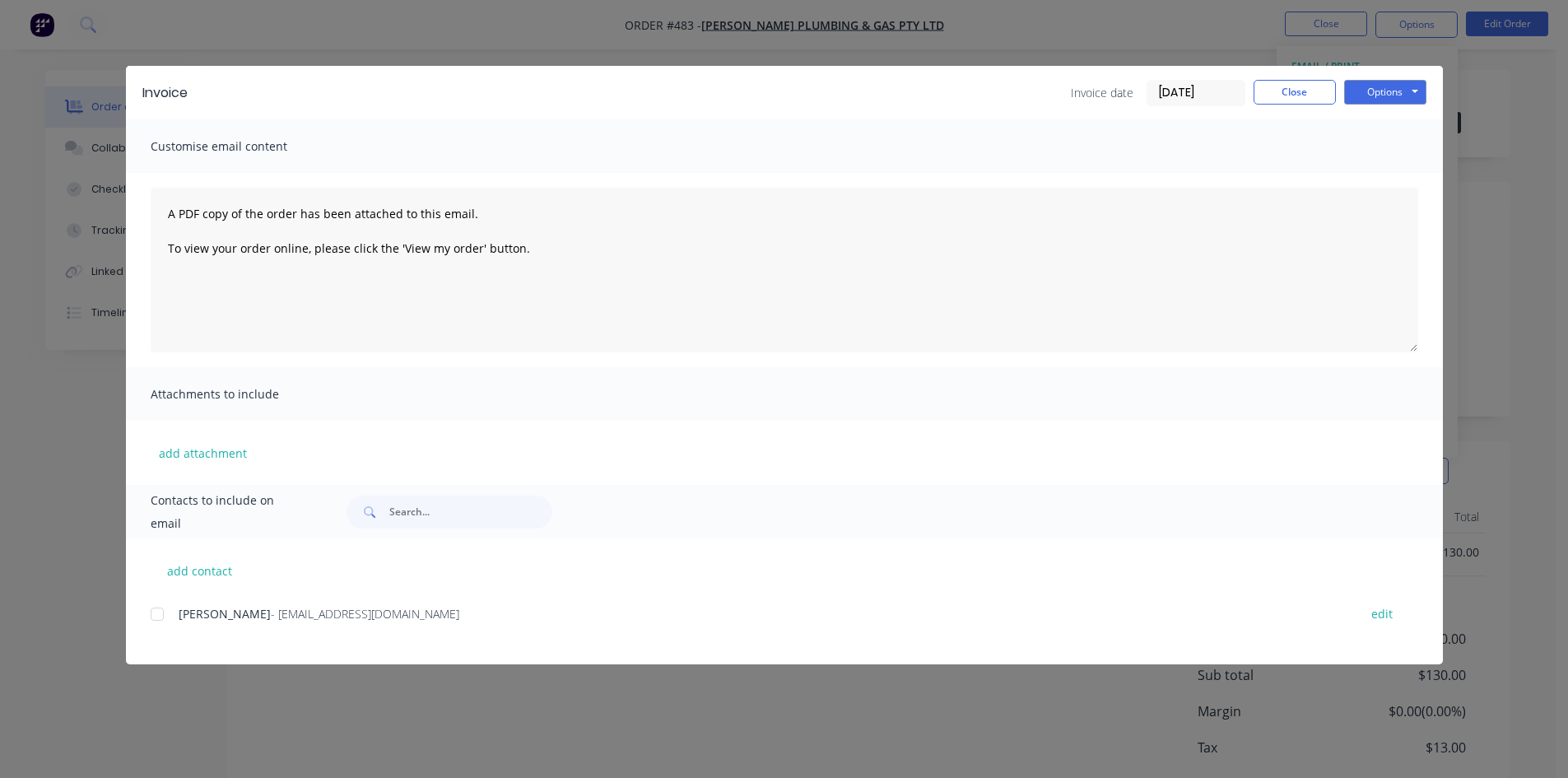
click at [155, 614] on div at bounding box center [157, 614] width 33 height 33
click at [1382, 87] on button "Options" at bounding box center [1385, 92] width 82 height 24
click at [1382, 178] on button "Email" at bounding box center [1397, 176] width 105 height 27
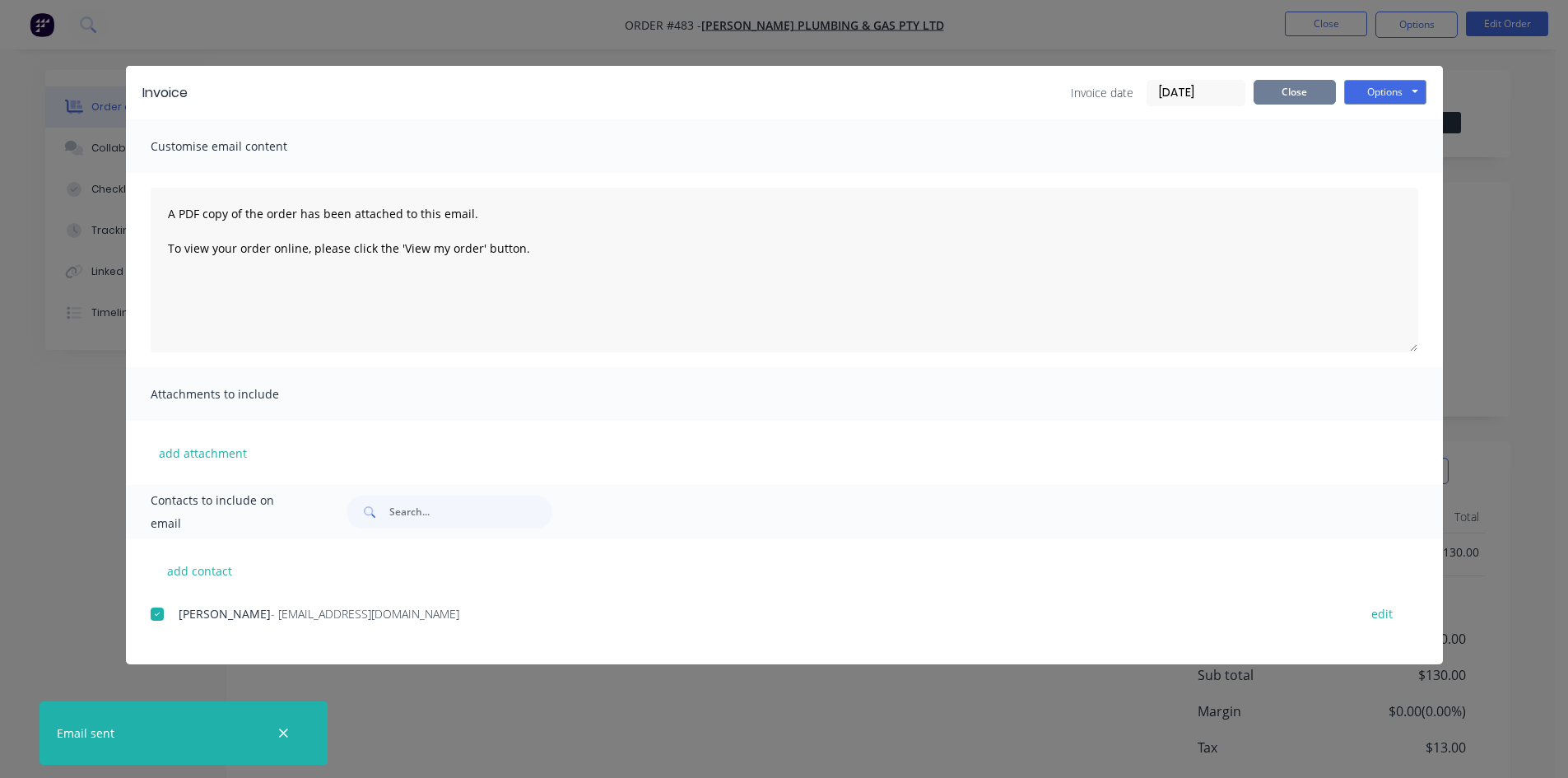
click at [1285, 85] on button "Close" at bounding box center [1295, 92] width 82 height 24
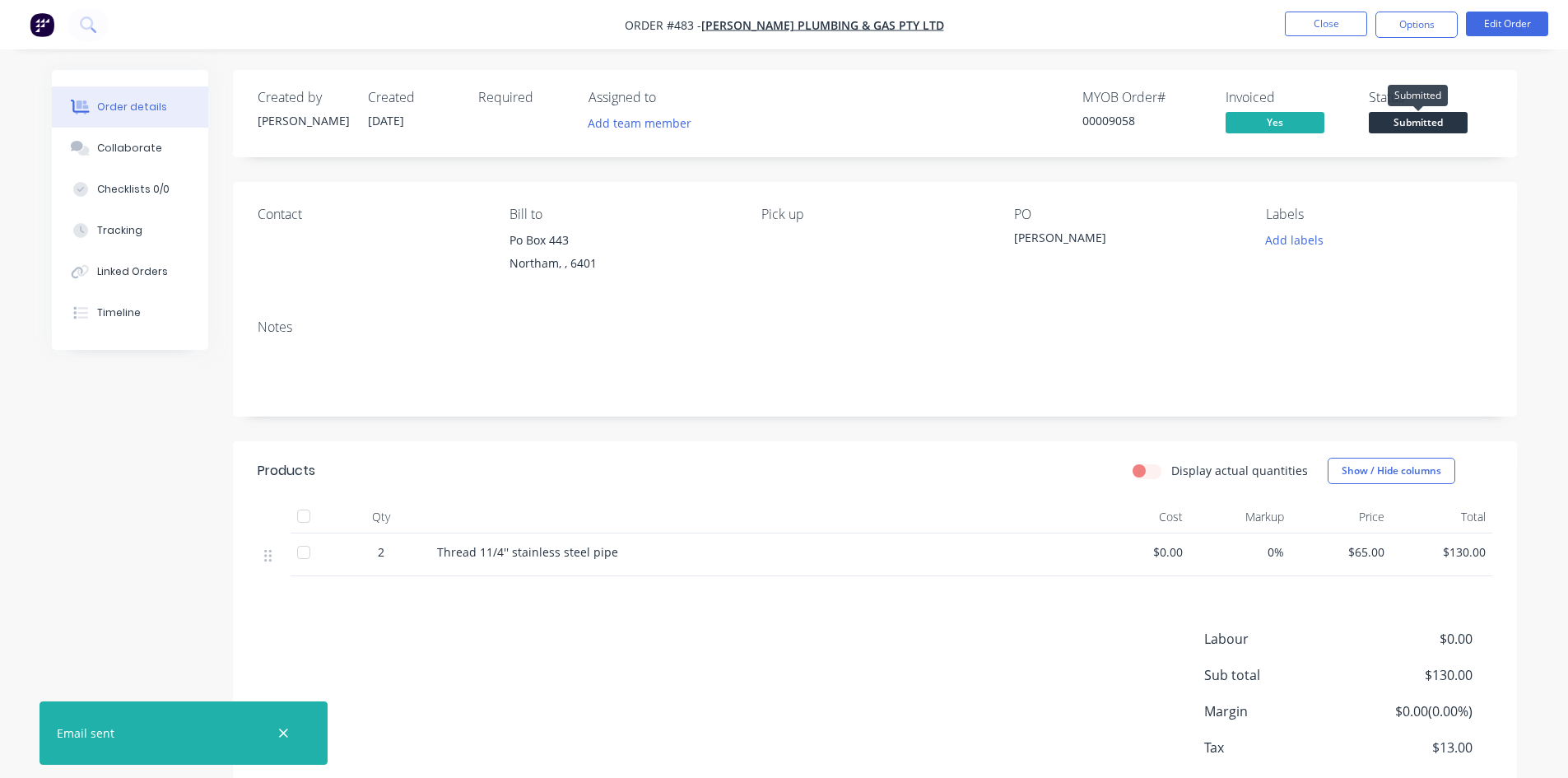
click at [1408, 123] on span "Submitted" at bounding box center [1418, 122] width 99 height 20
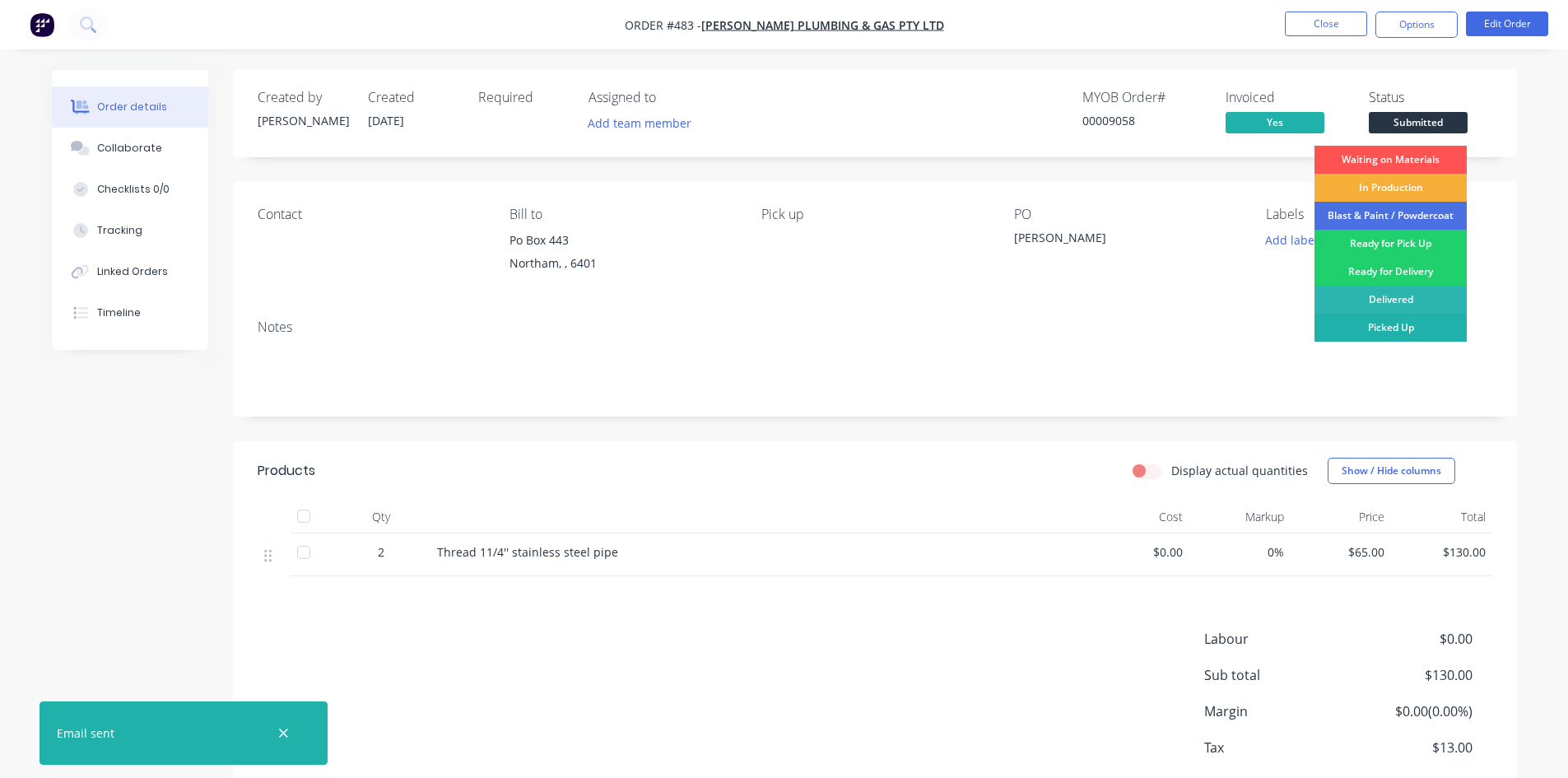
click at [1415, 327] on div "Picked Up" at bounding box center [1390, 327] width 152 height 28
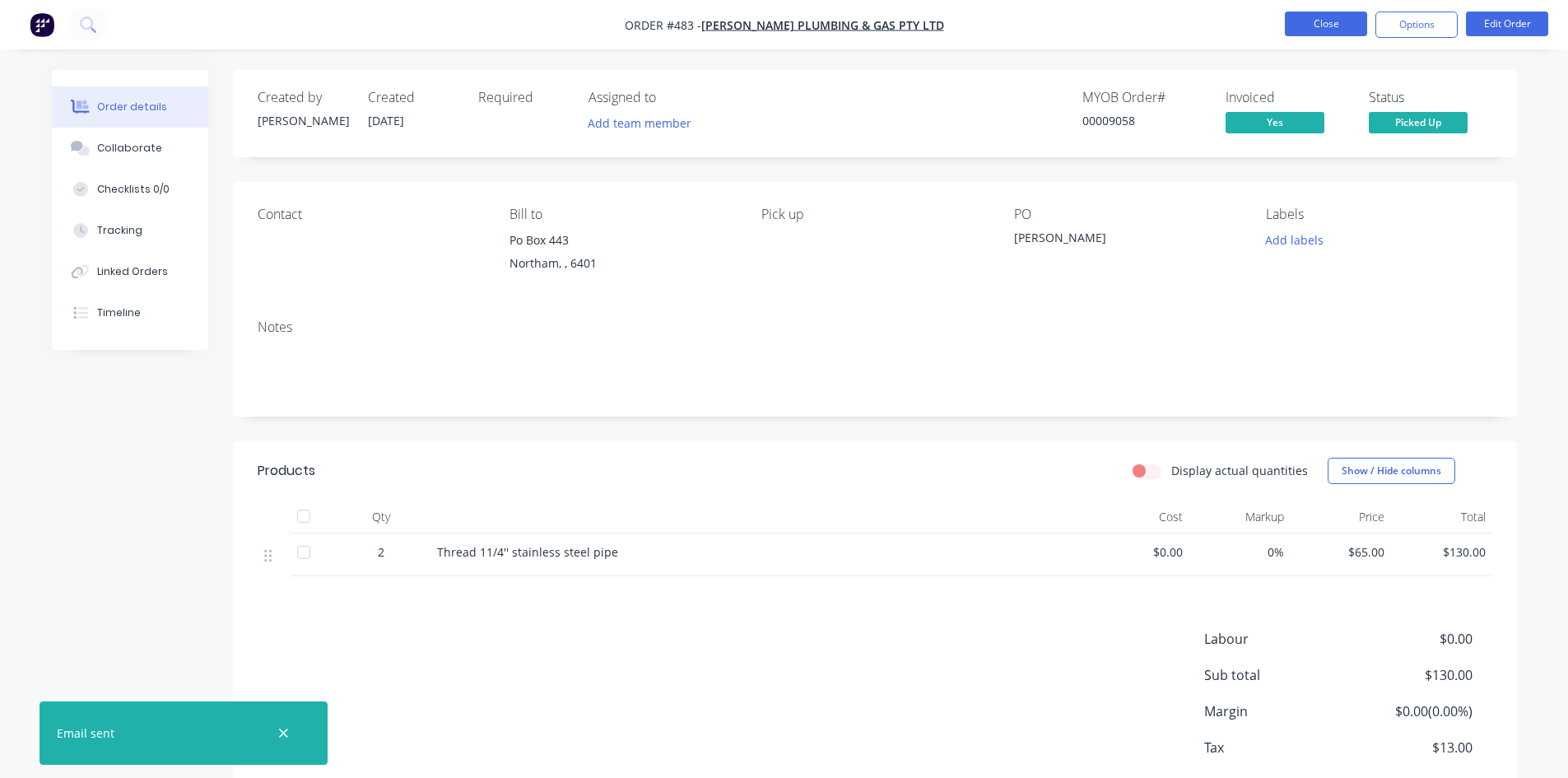
click at [1341, 31] on button "Close" at bounding box center [1326, 23] width 82 height 24
